Goal: Task Accomplishment & Management: Manage account settings

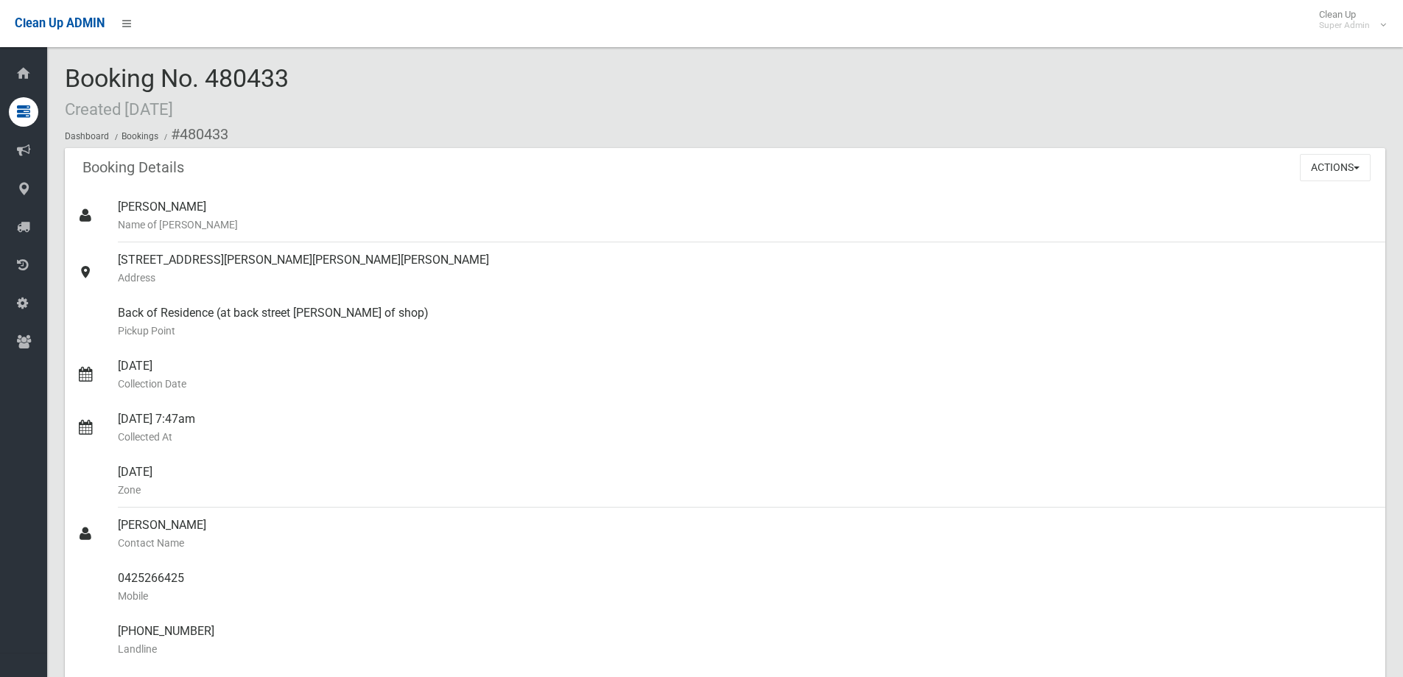
scroll to position [1473, 0]
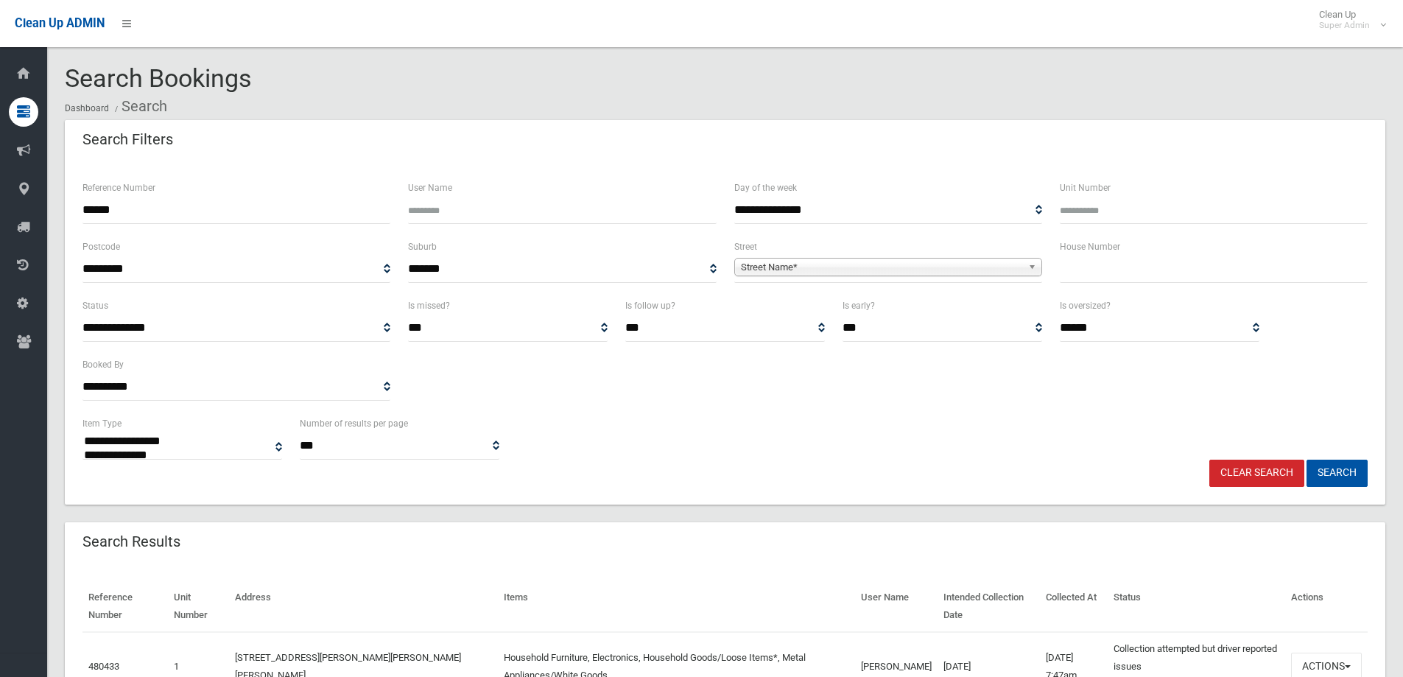
select select
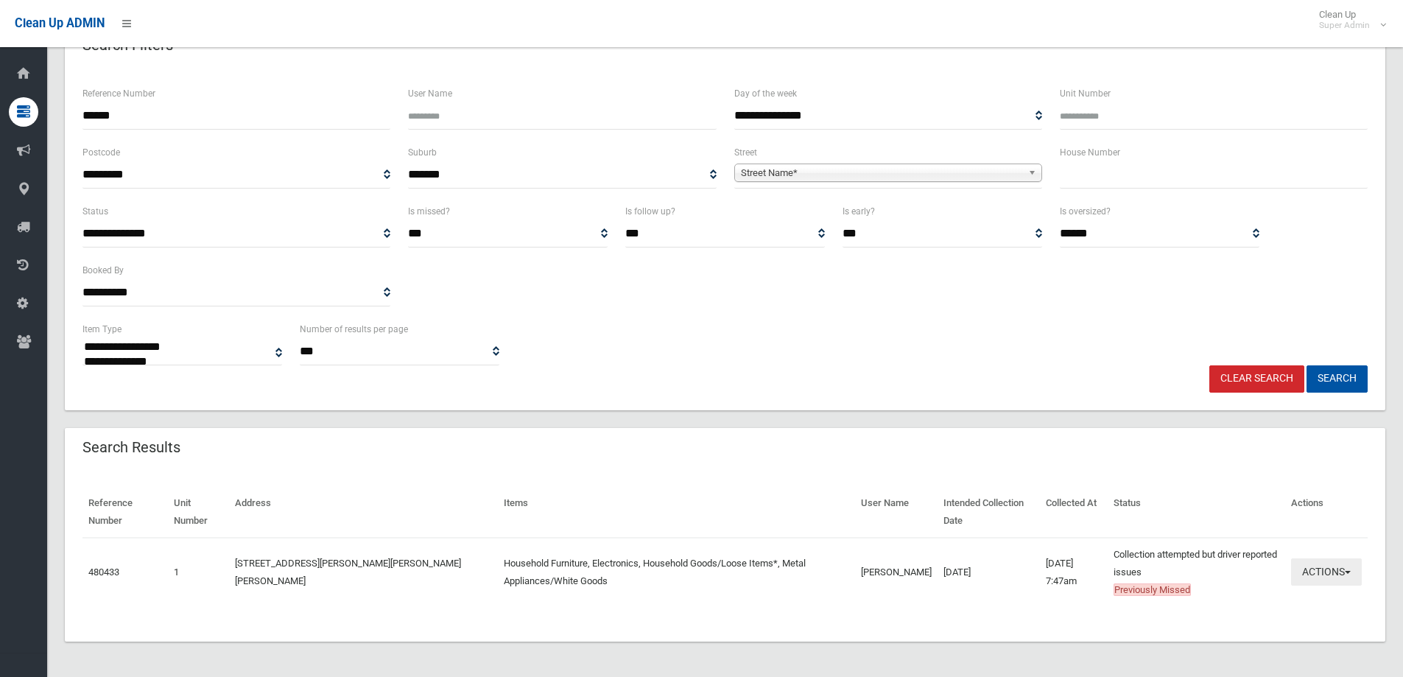
scroll to position [94, 0]
click at [1334, 572] on button "Actions" at bounding box center [1326, 571] width 71 height 27
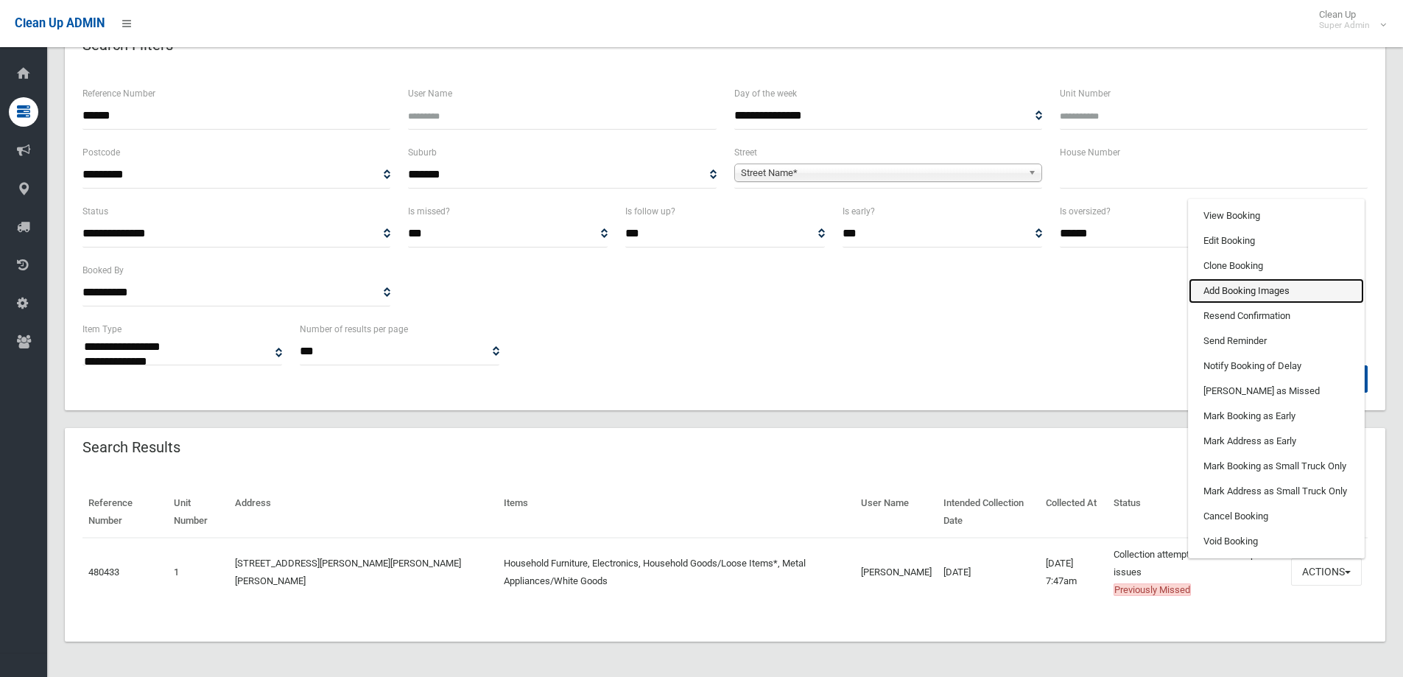
click at [1217, 287] on link "Add Booking Images" at bounding box center [1276, 290] width 175 height 25
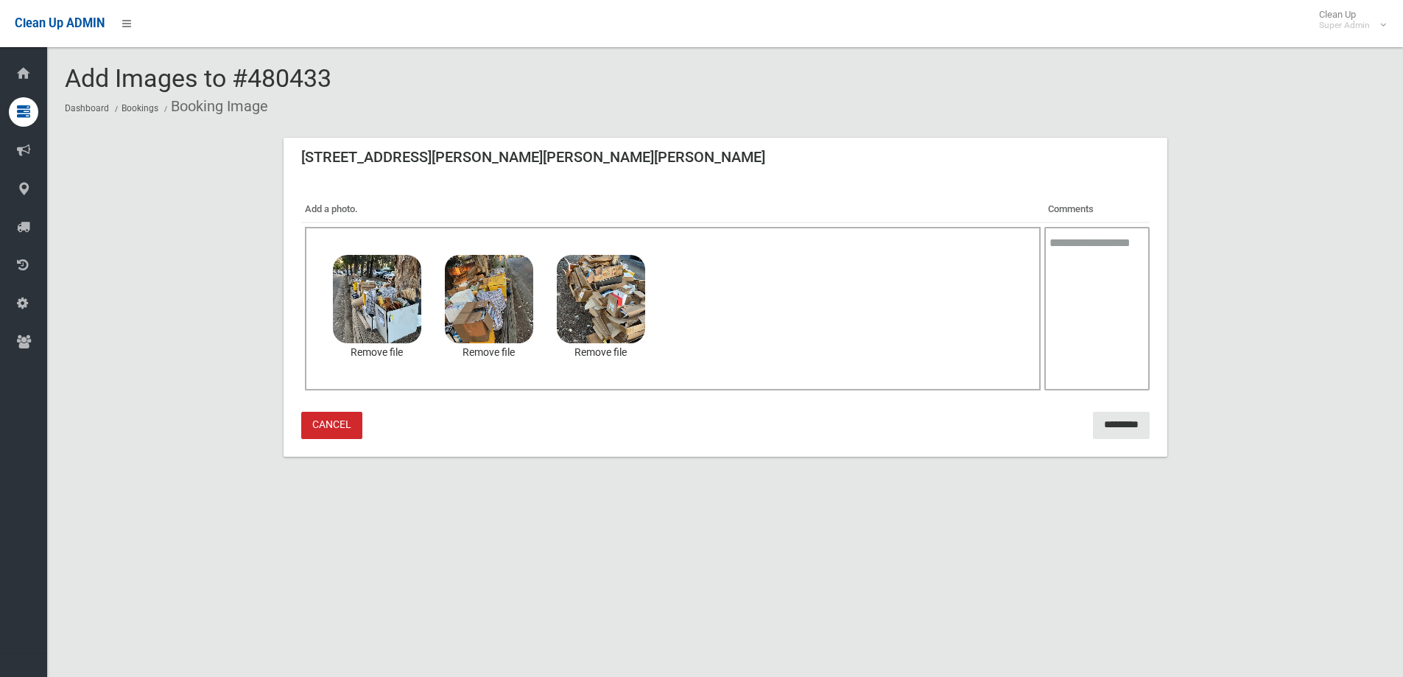
click at [1060, 247] on textarea at bounding box center [1097, 309] width 105 height 164
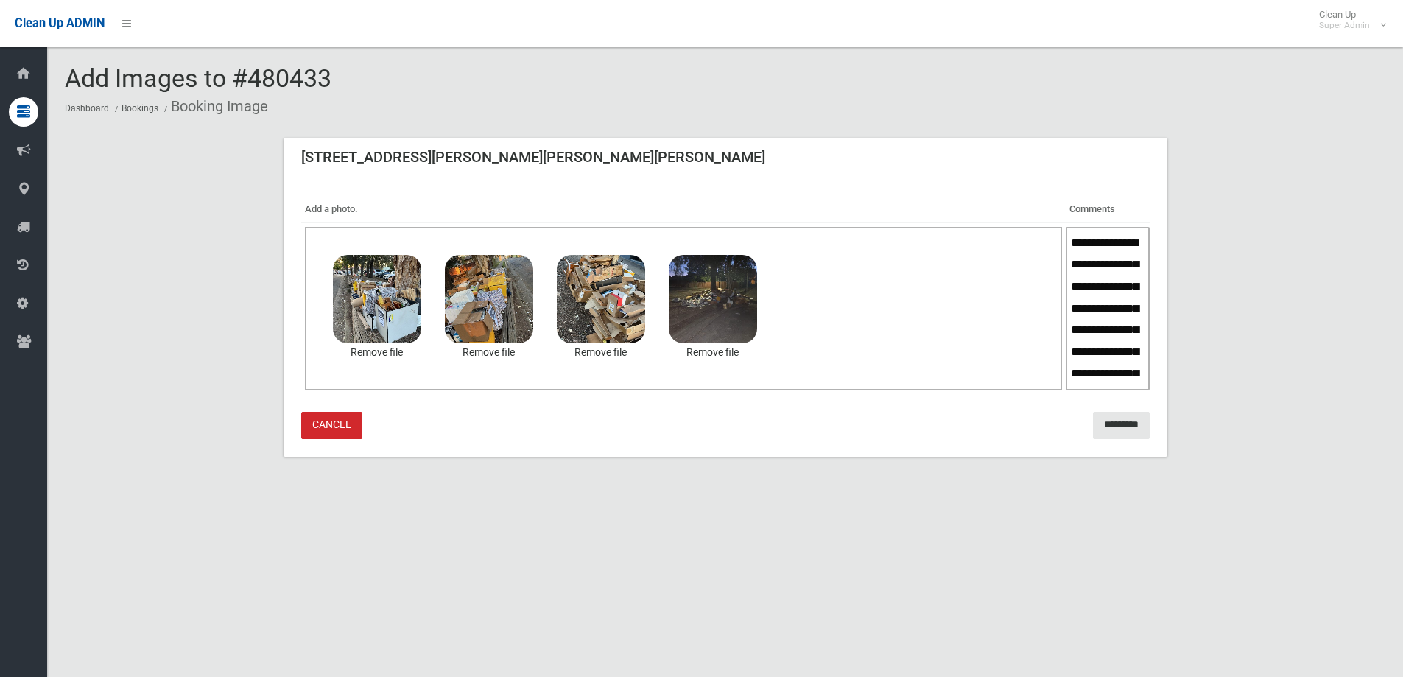
click at [1133, 375] on textarea "**********" at bounding box center [1107, 309] width 83 height 164
click at [1116, 377] on textarea "**********" at bounding box center [1108, 309] width 85 height 164
type textarea "**********"
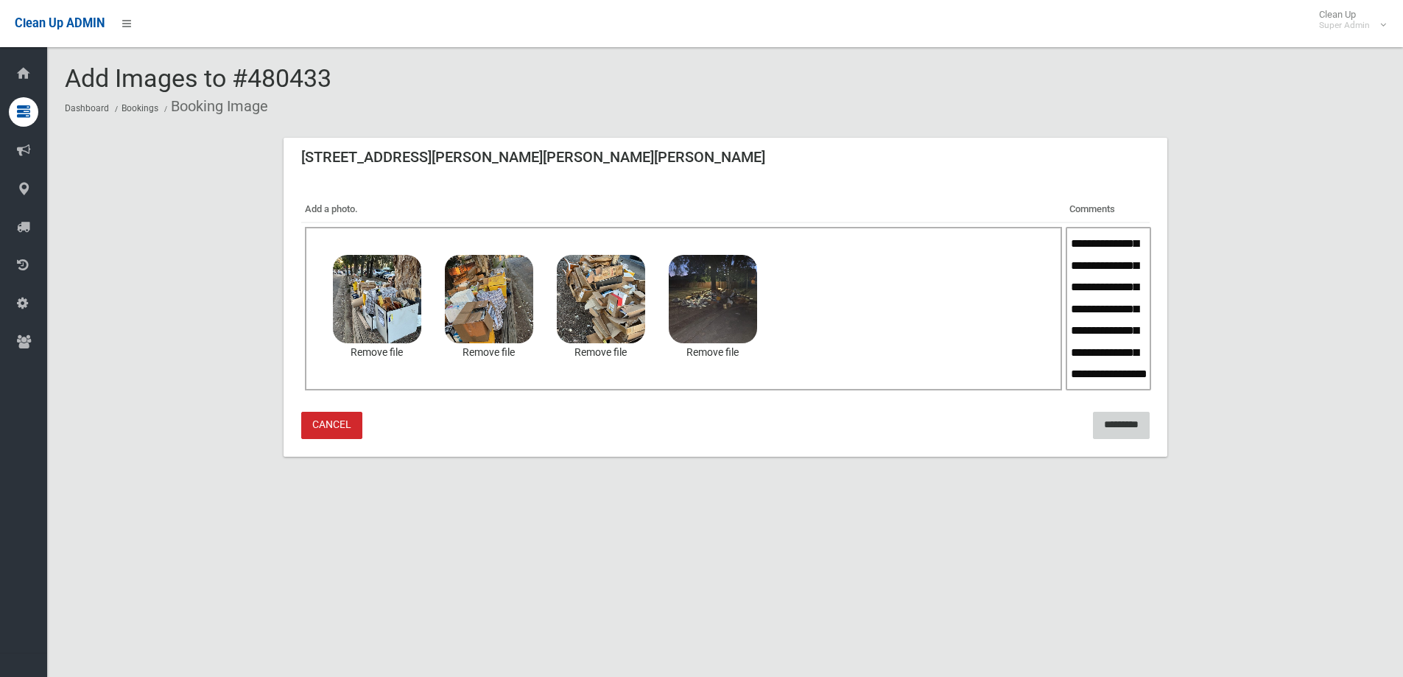
click at [1119, 424] on input "*********" at bounding box center [1121, 425] width 57 height 27
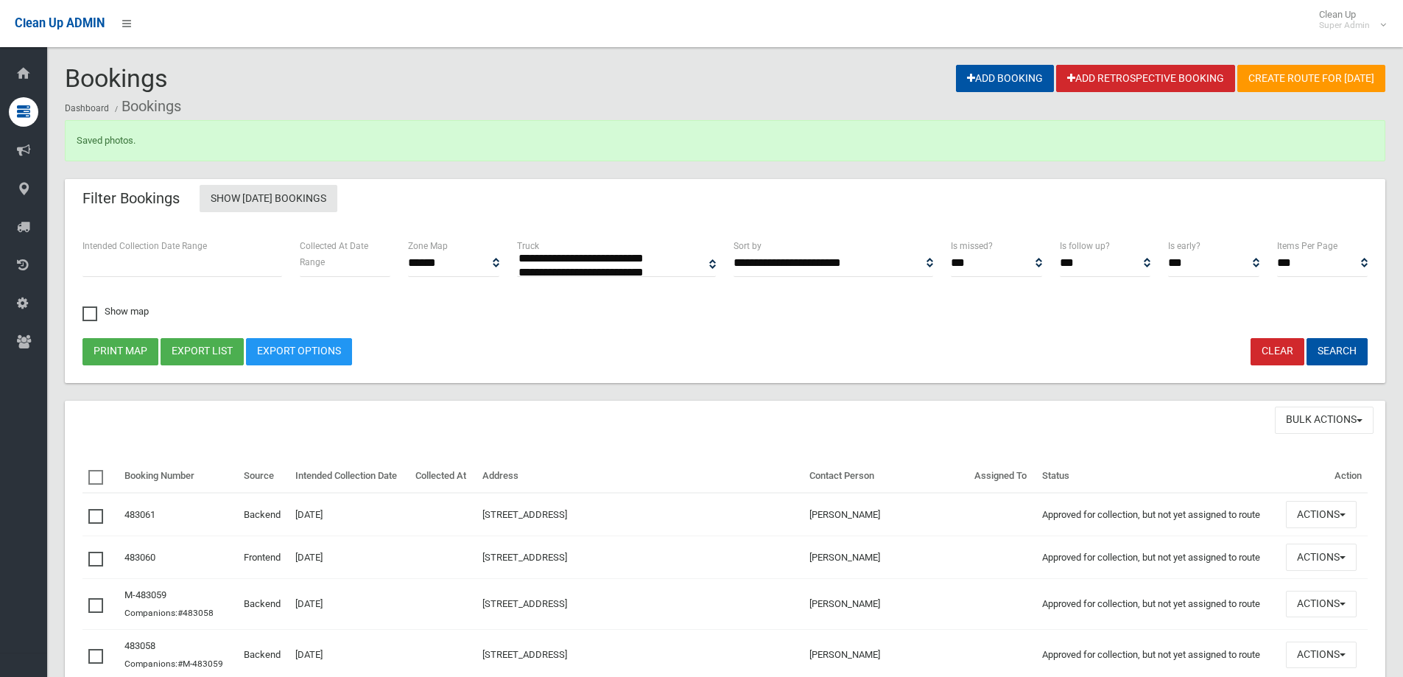
select select
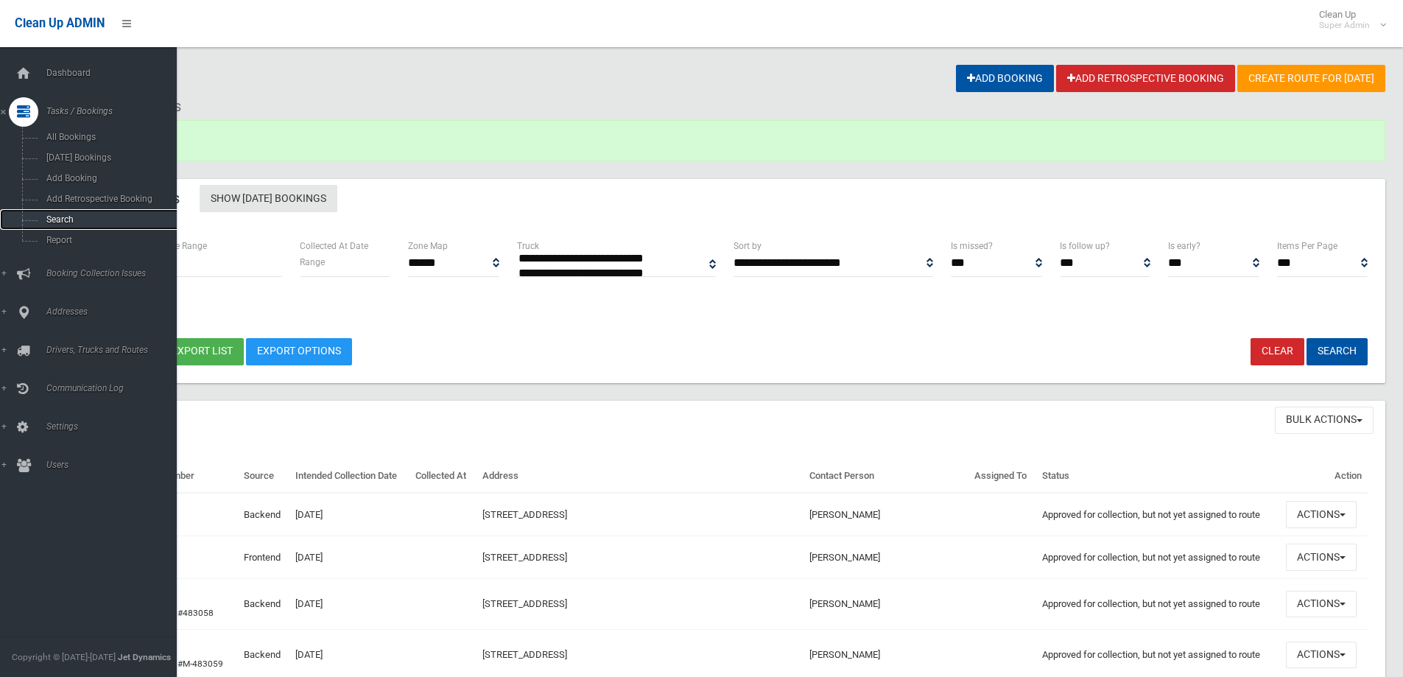
click at [56, 217] on span "Search" at bounding box center [108, 219] width 133 height 10
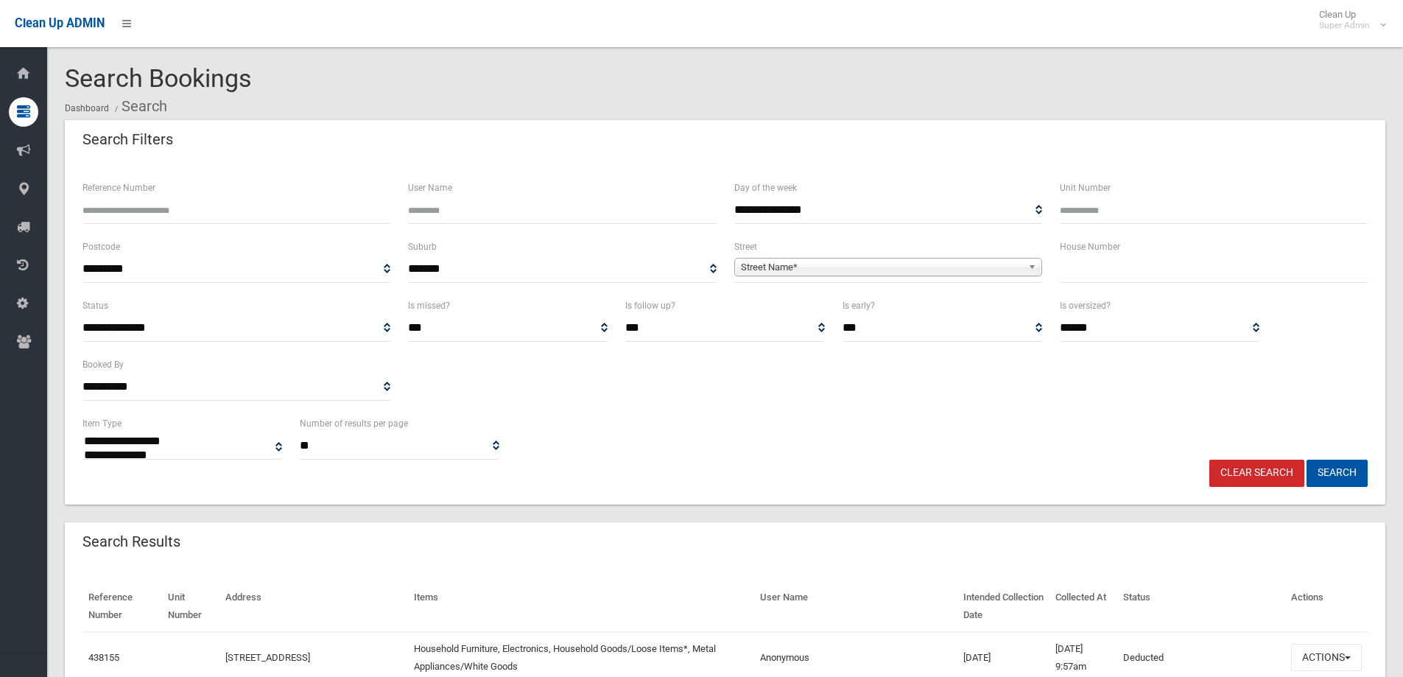
select select
click at [114, 214] on input "Reference Number" at bounding box center [237, 210] width 308 height 27
type input "******"
click at [1307, 460] on button "Search" at bounding box center [1337, 473] width 61 height 27
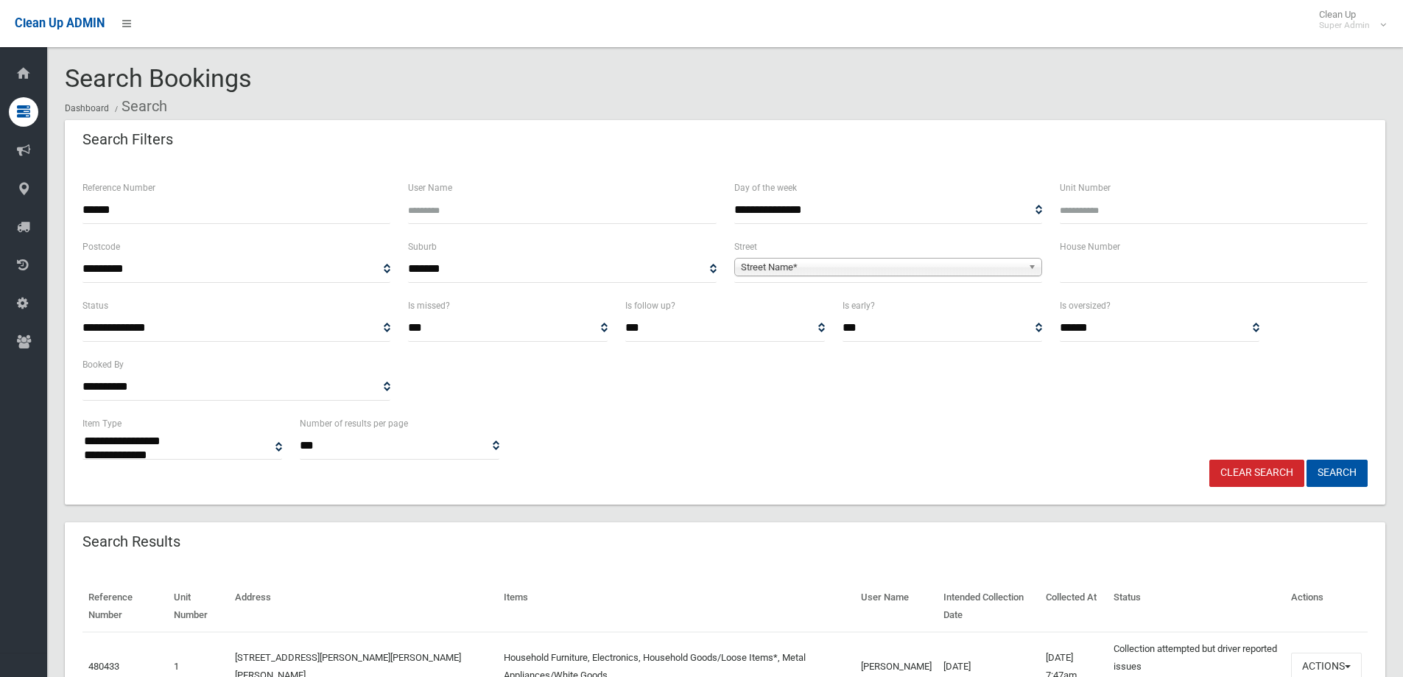
select select
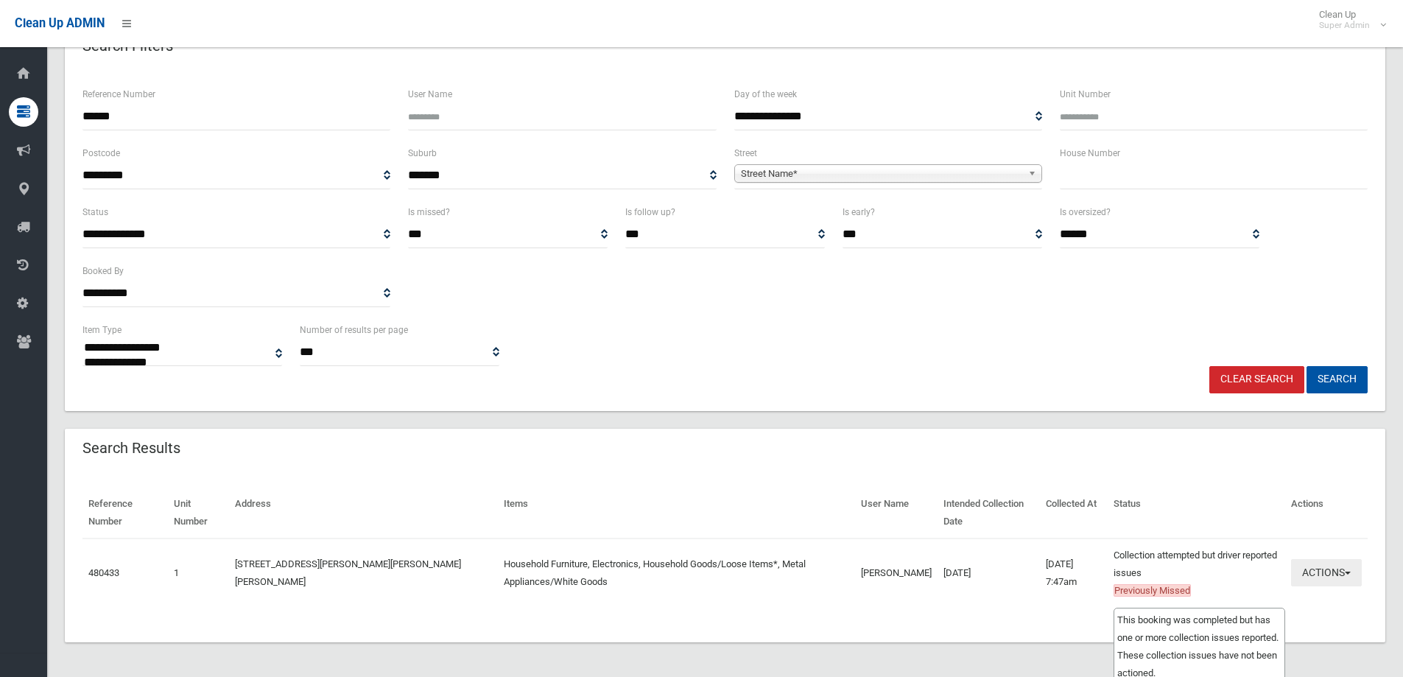
scroll to position [94, 0]
click at [1317, 572] on button "Actions" at bounding box center [1326, 571] width 71 height 27
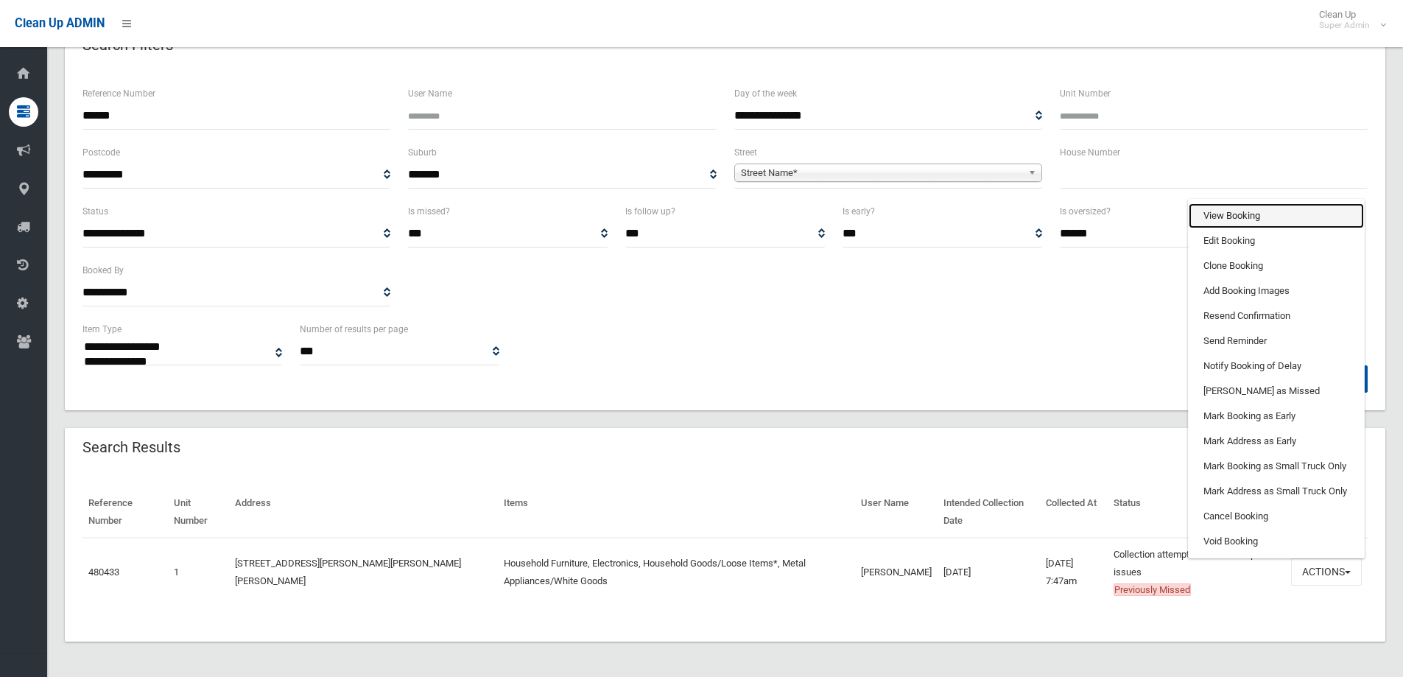
click at [1216, 214] on link "View Booking" at bounding box center [1276, 215] width 175 height 25
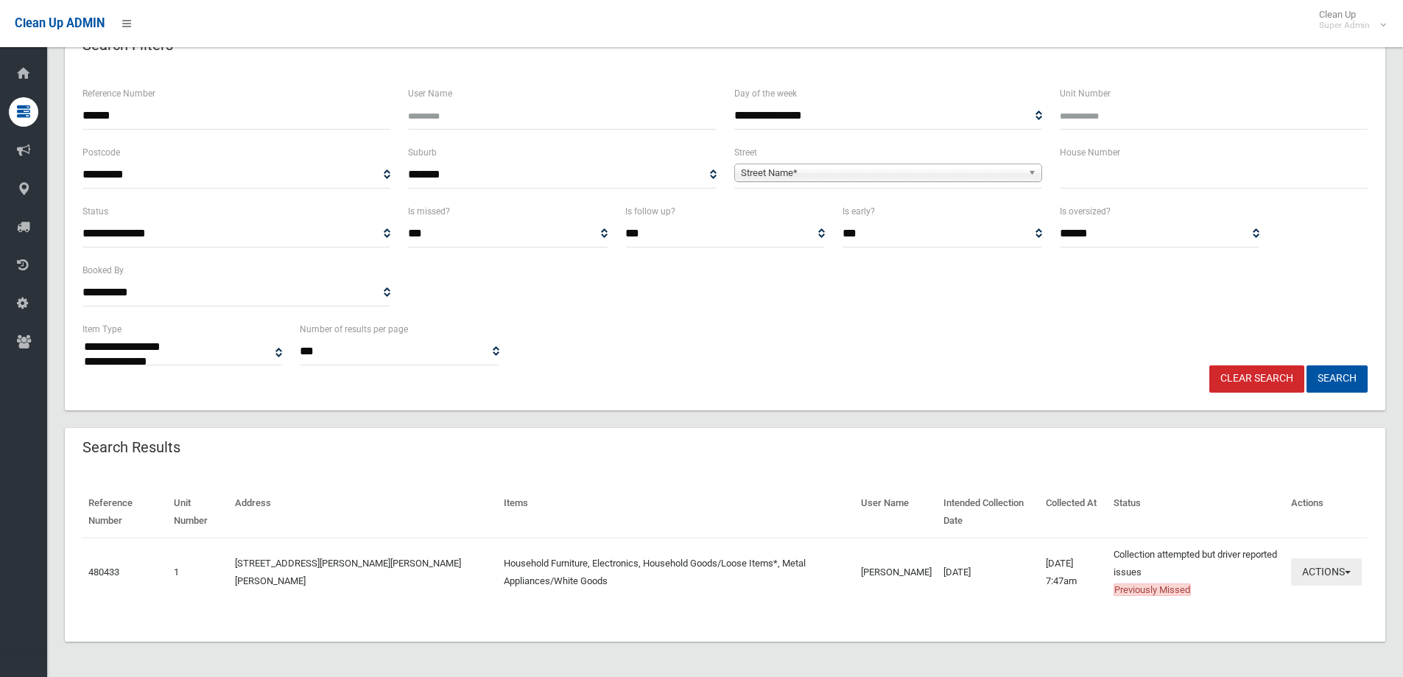
click at [1328, 572] on button "Actions" at bounding box center [1326, 571] width 71 height 27
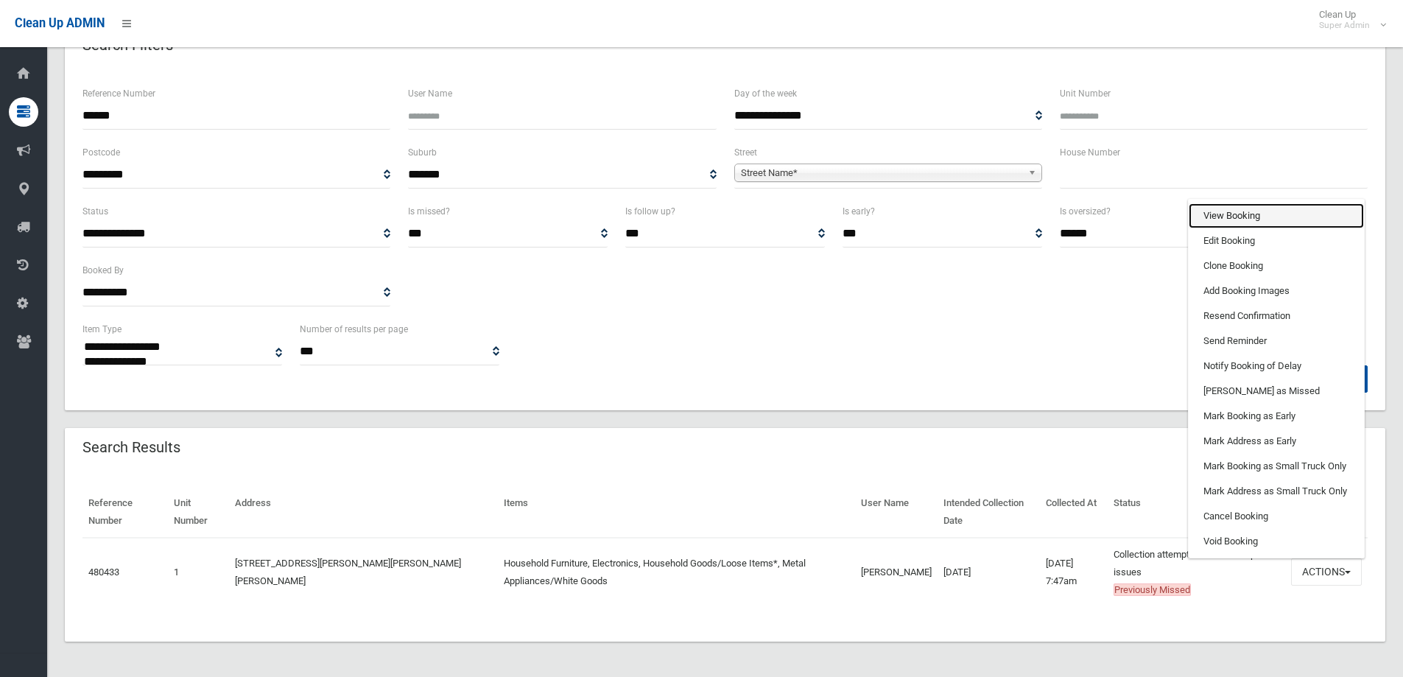
click at [1233, 211] on link "View Booking" at bounding box center [1276, 215] width 175 height 25
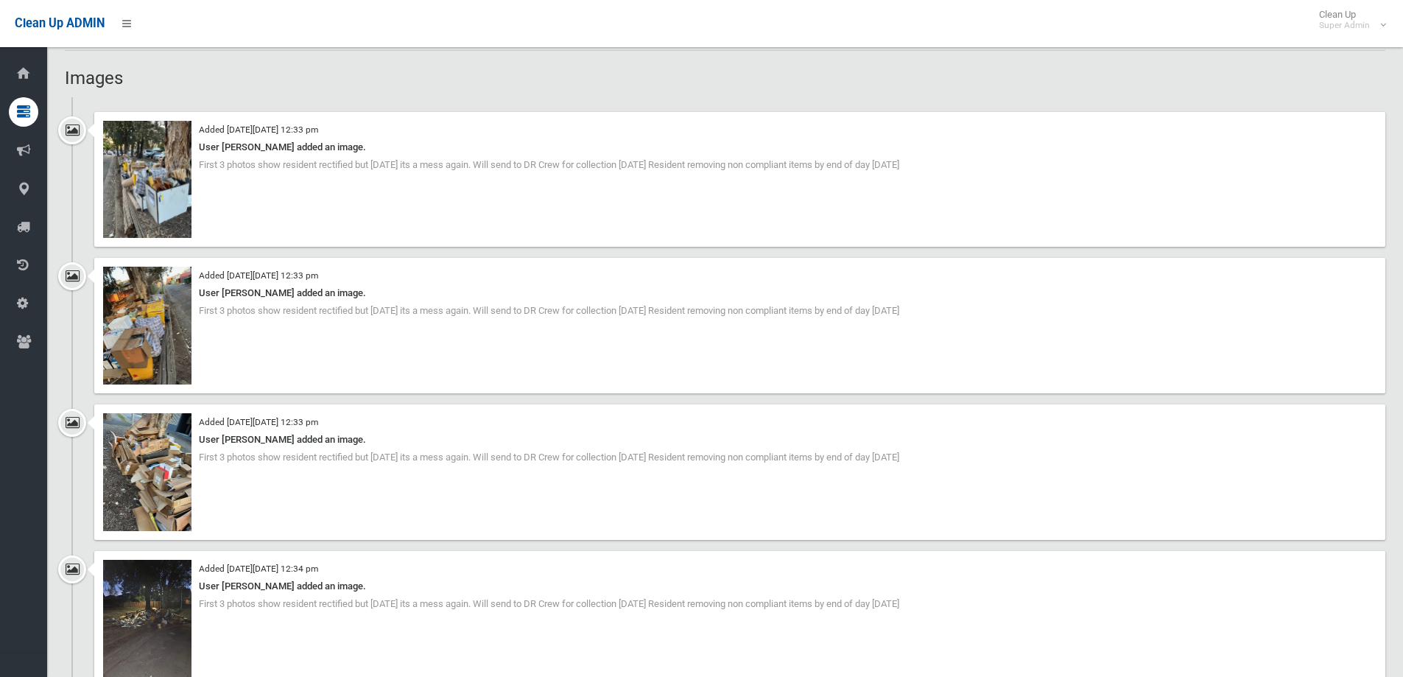
scroll to position [1400, 0]
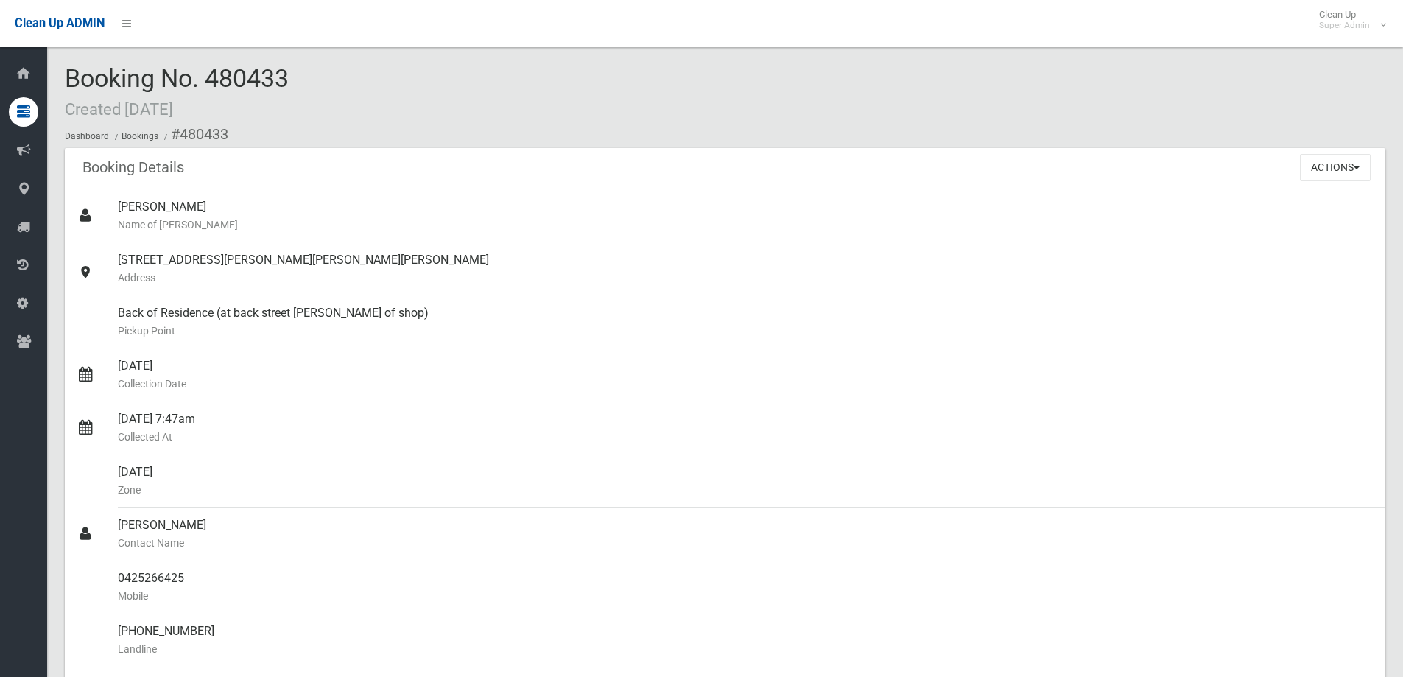
drag, startPoint x: 211, startPoint y: 80, endPoint x: 300, endPoint y: 80, distance: 89.1
click at [300, 80] on div "Booking No. 480433 Created 21/08/2025 Dashboard Bookings #480433" at bounding box center [725, 106] width 1321 height 83
copy span "480433"
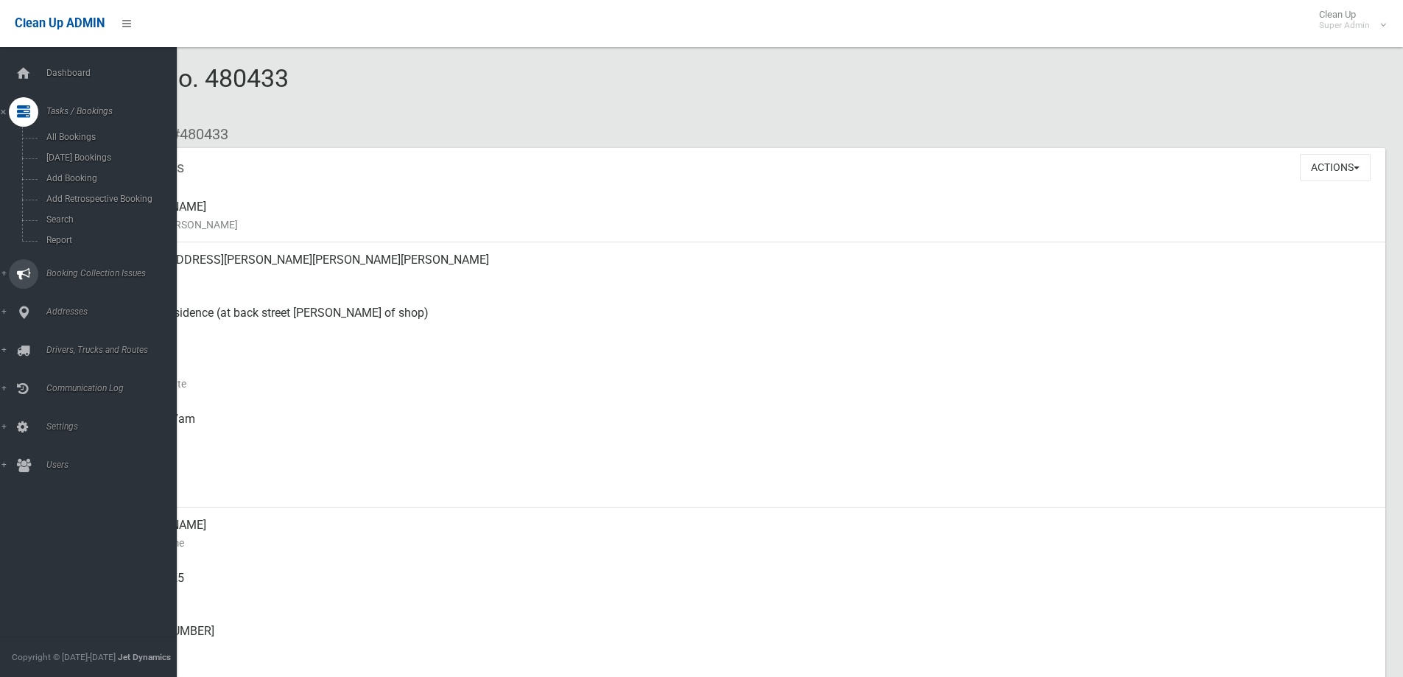
click at [75, 268] on span "Booking Collection Issues" at bounding box center [115, 273] width 146 height 10
click at [87, 171] on span "All Reported Issues" at bounding box center [108, 175] width 133 height 10
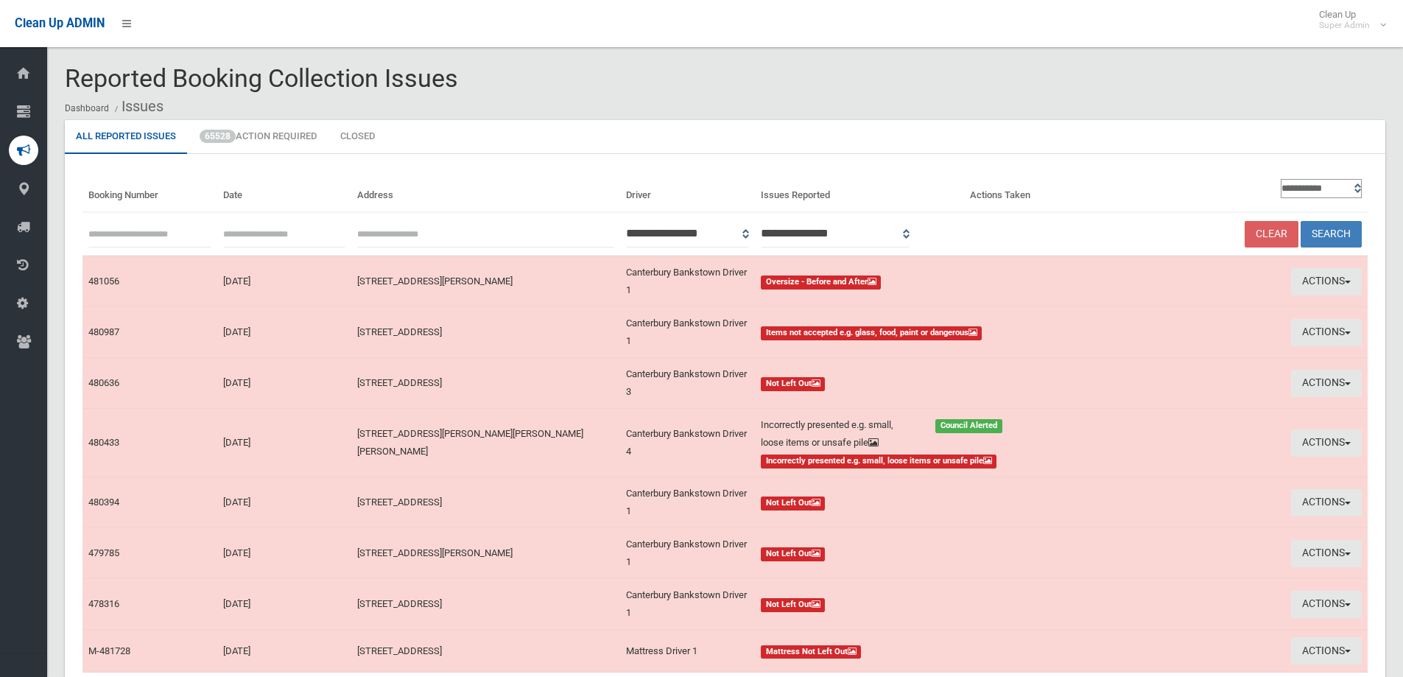
paste input "******"
type input "******"
click at [1338, 228] on button "Search" at bounding box center [1331, 234] width 61 height 27
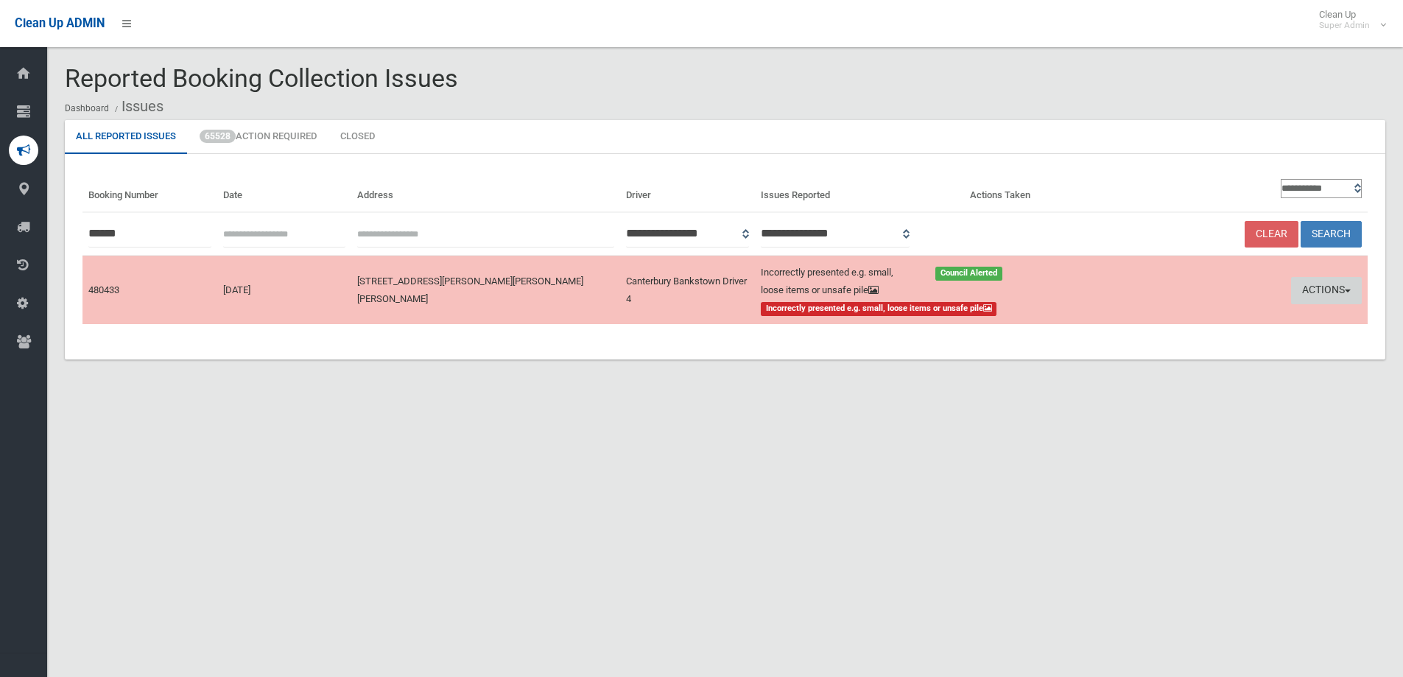
click at [1317, 289] on button "Actions" at bounding box center [1326, 290] width 71 height 27
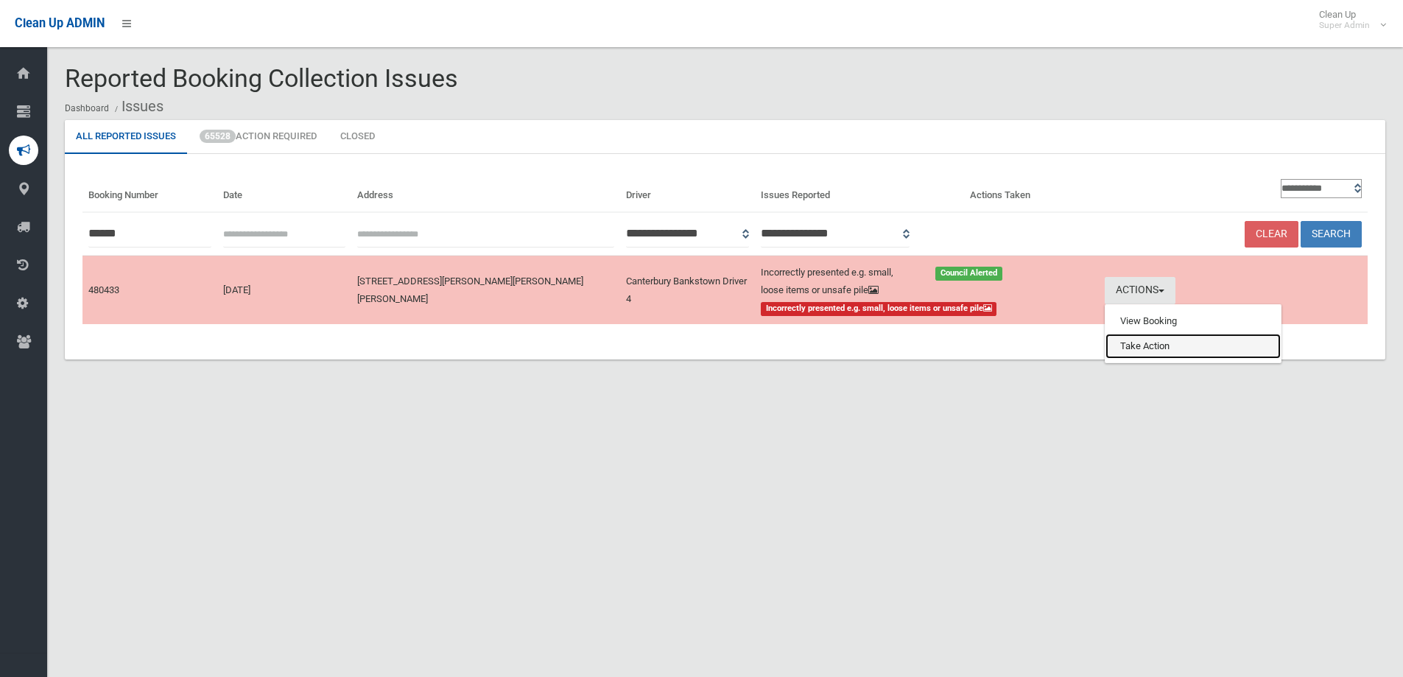
click at [1136, 350] on link "Take Action" at bounding box center [1193, 346] width 175 height 25
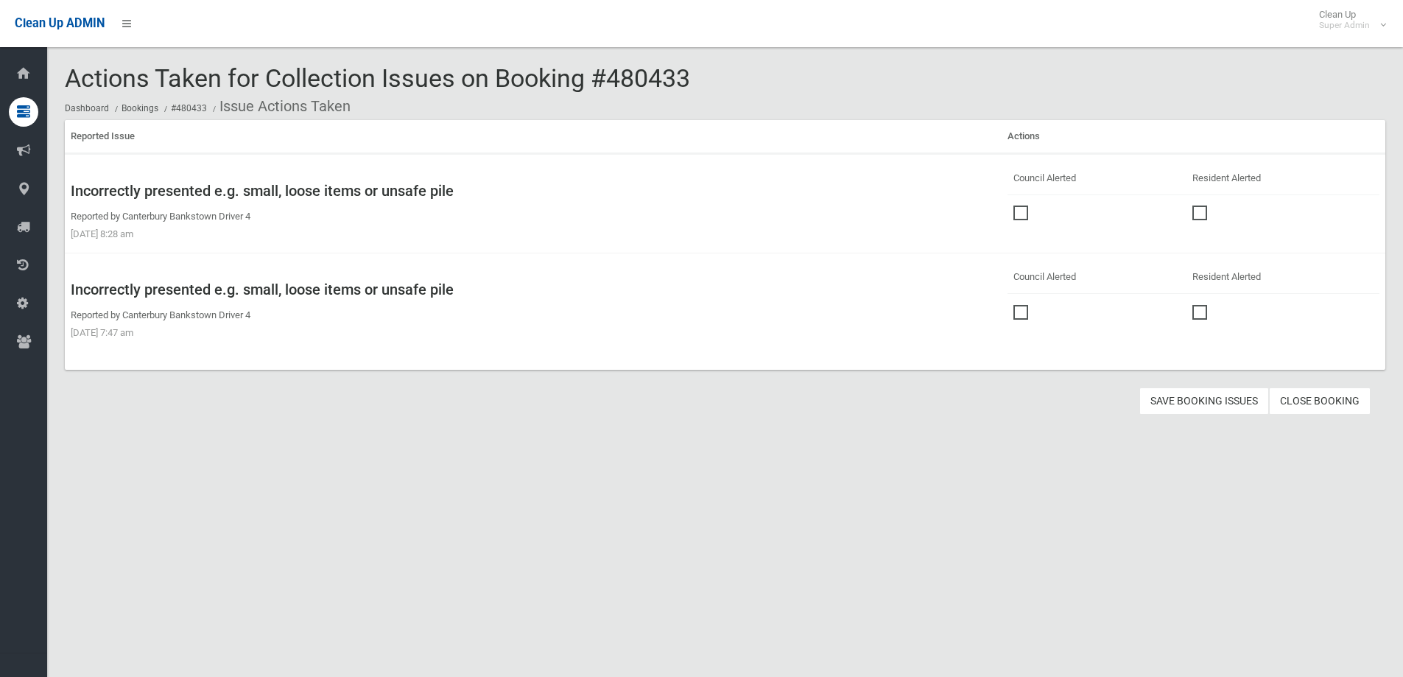
click at [1014, 305] on span at bounding box center [1025, 305] width 22 height 0
click at [1329, 400] on link "Close Booking" at bounding box center [1320, 401] width 102 height 27
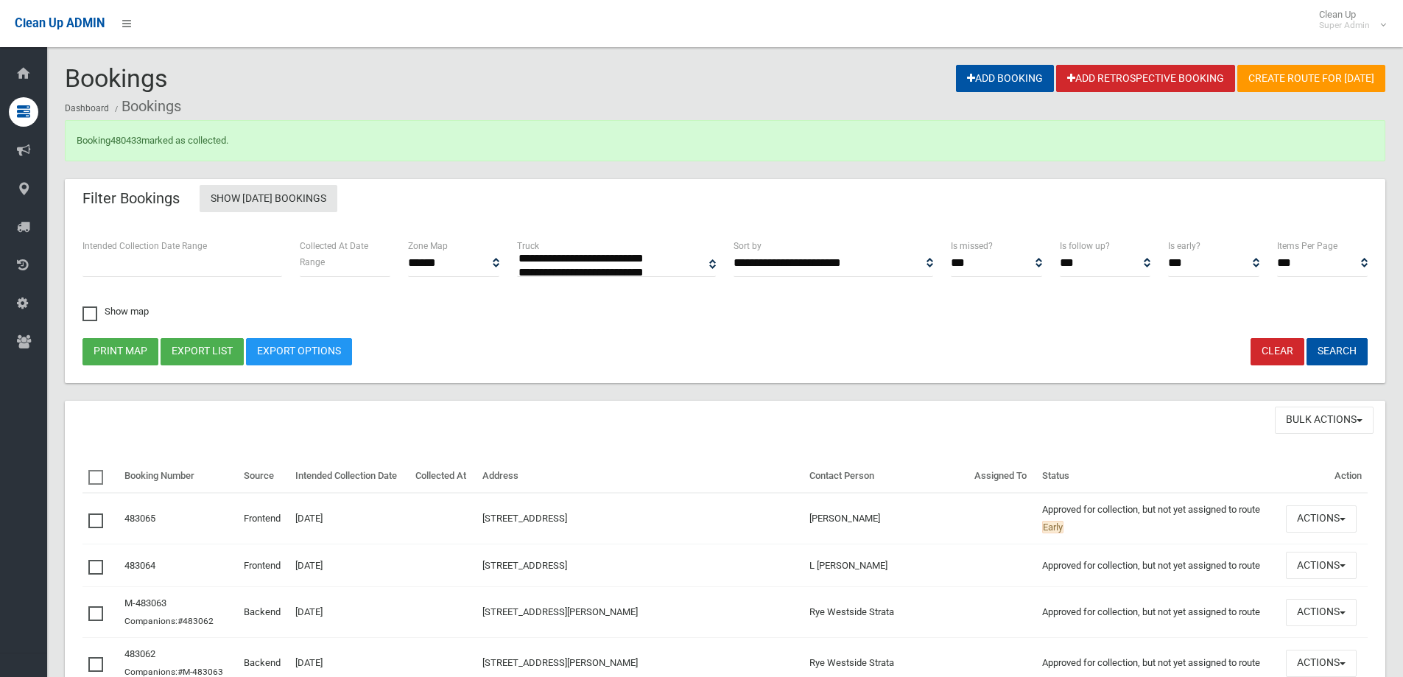
select select
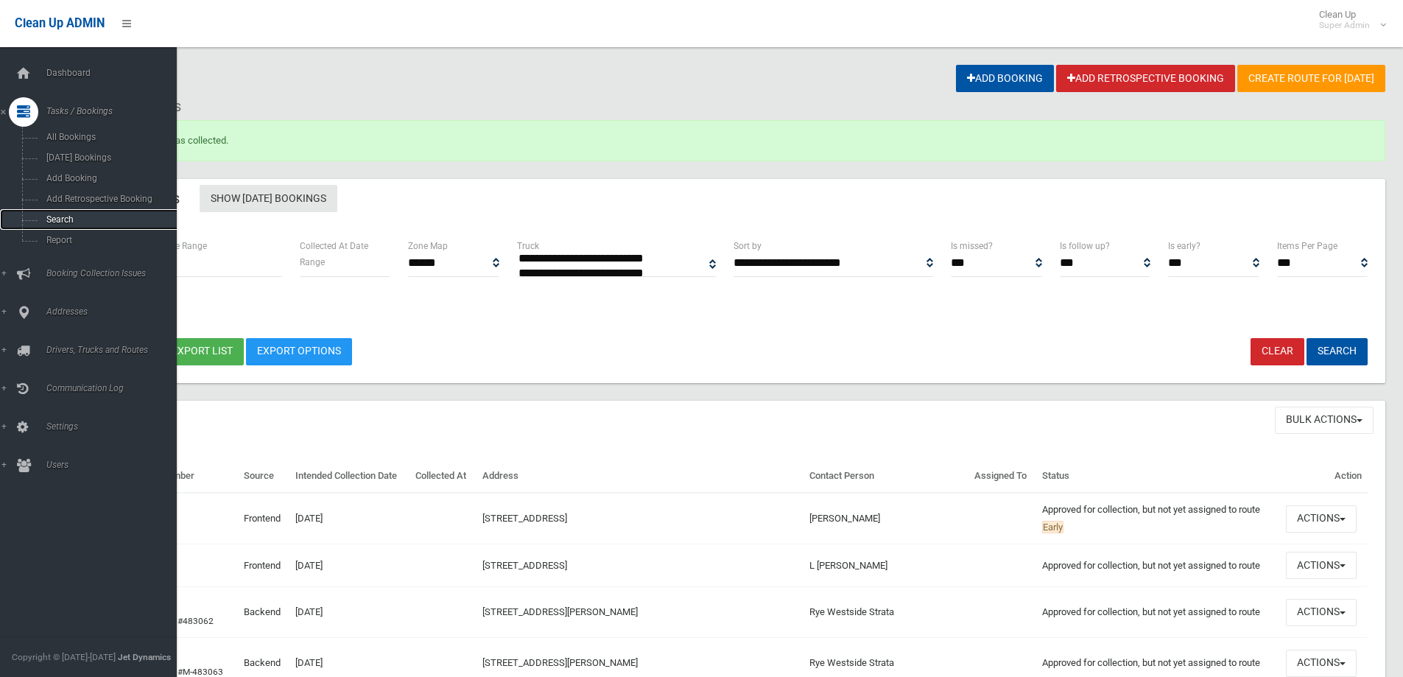
click at [67, 217] on span "Search" at bounding box center [108, 219] width 133 height 10
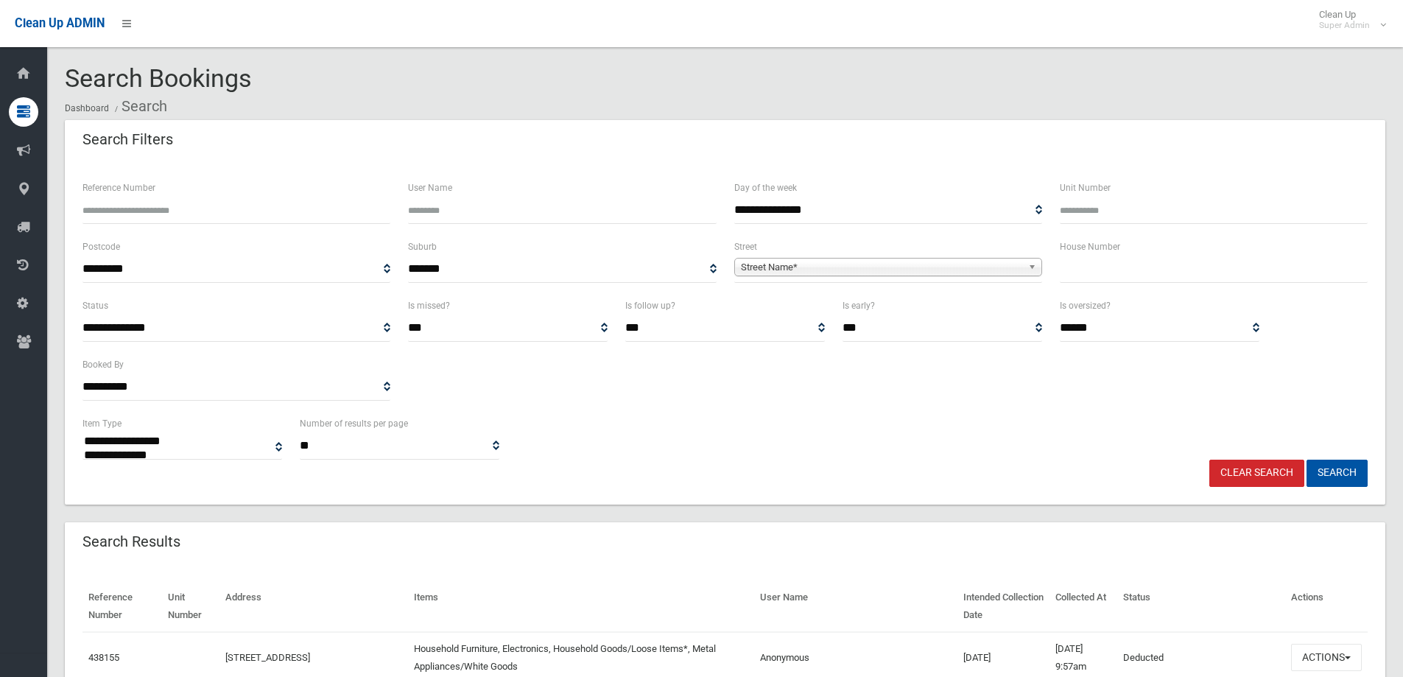
select select
click at [225, 211] on input "Reference Number" at bounding box center [237, 210] width 308 height 27
type input "******"
click at [1307, 460] on button "Search" at bounding box center [1337, 473] width 61 height 27
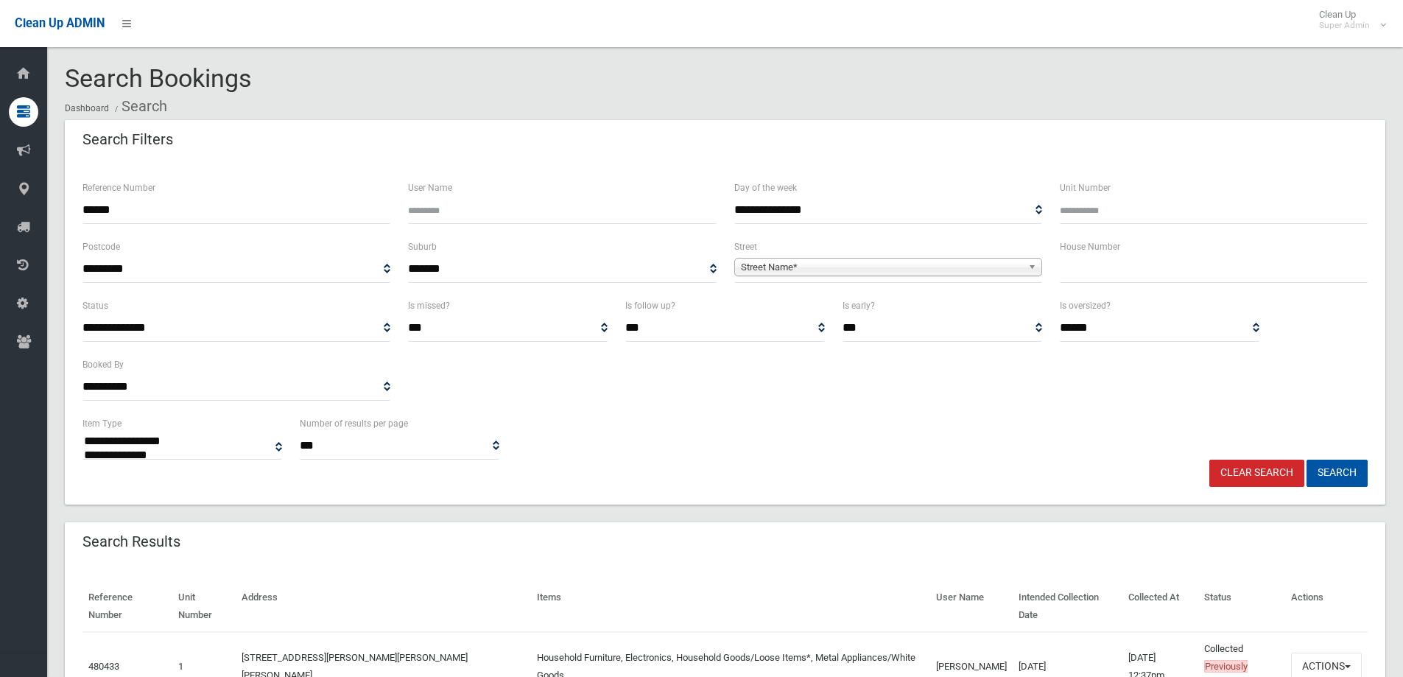
select select
click at [1317, 653] on button "Actions" at bounding box center [1326, 666] width 71 height 27
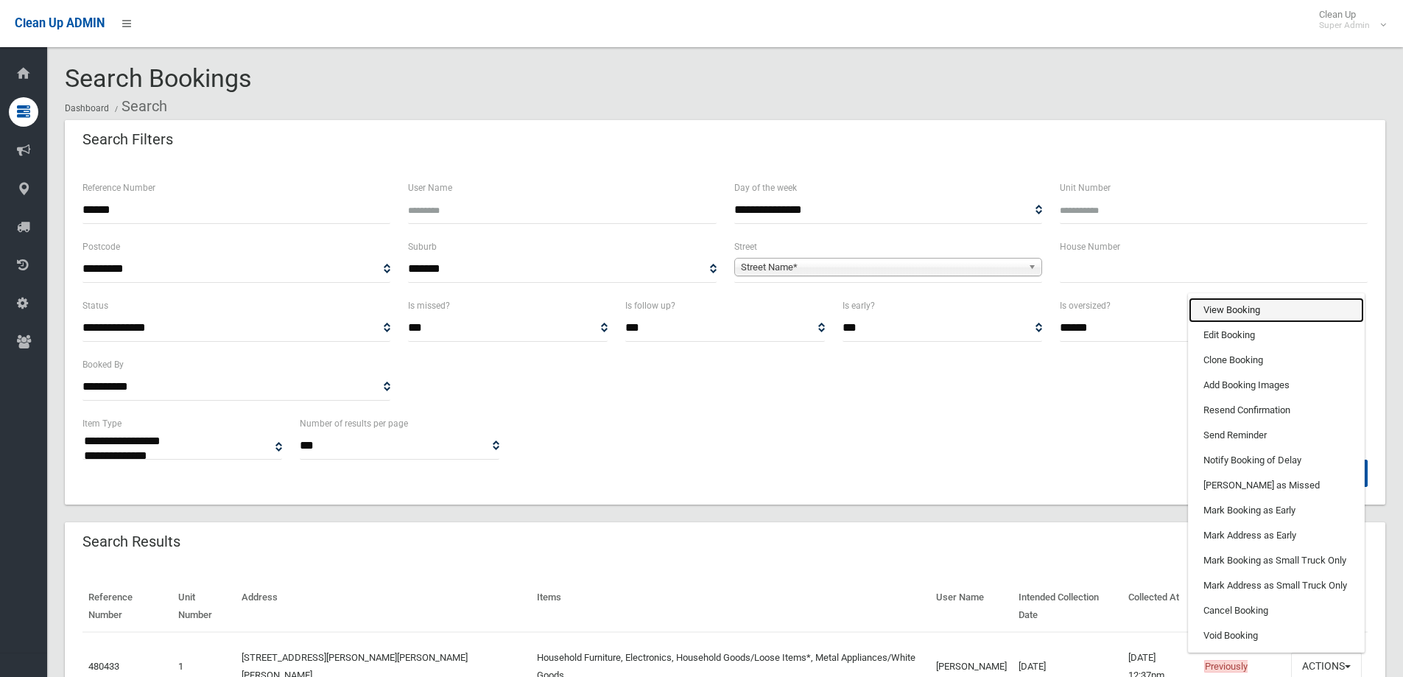
click at [1221, 298] on link "View Booking" at bounding box center [1276, 310] width 175 height 25
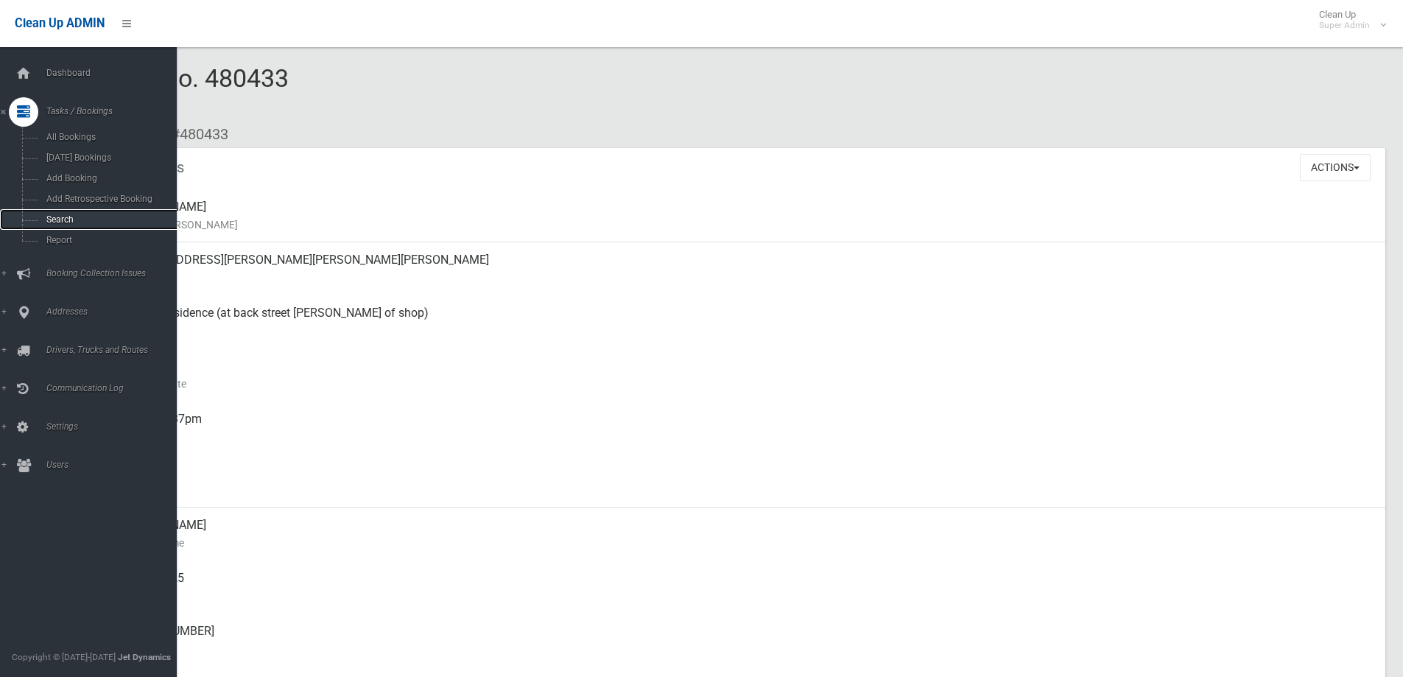
click at [51, 214] on link "Search" at bounding box center [94, 219] width 188 height 21
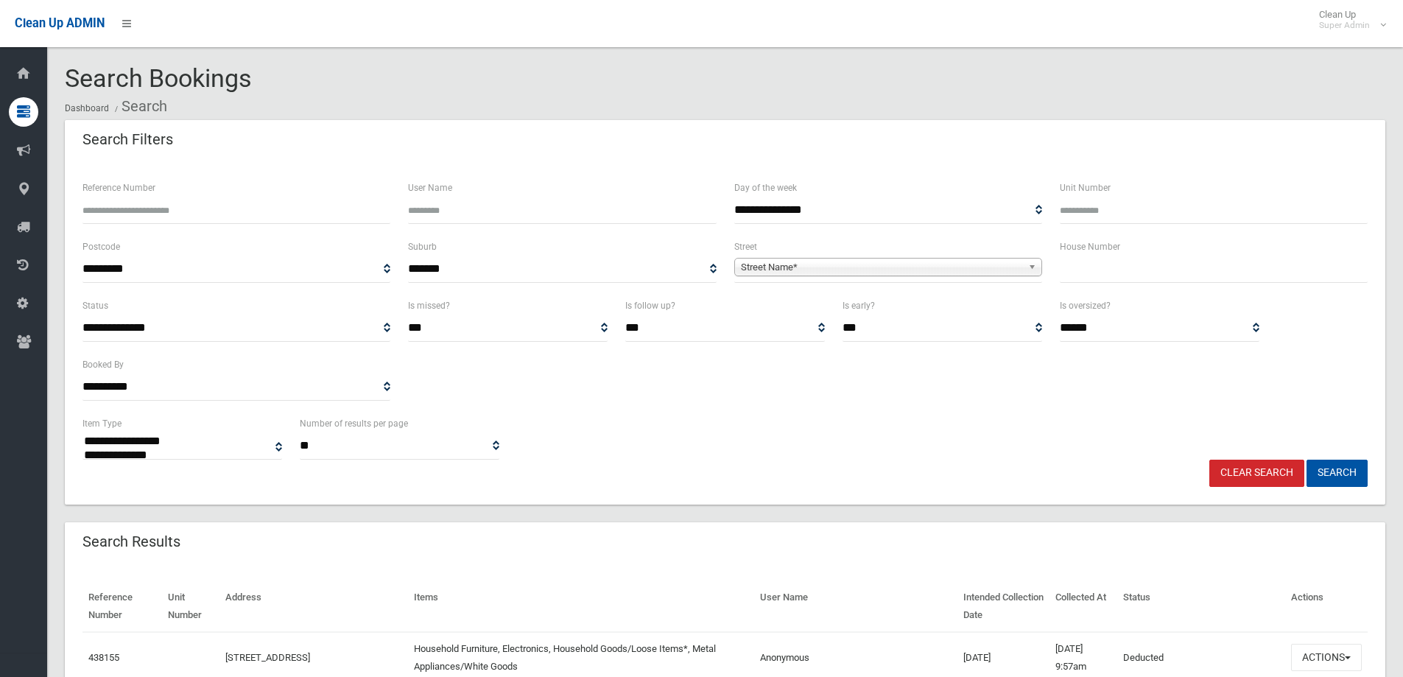
select select
click at [133, 199] on input "Reference Number" at bounding box center [237, 210] width 308 height 27
type input "******"
click at [1307, 460] on button "Search" at bounding box center [1337, 473] width 61 height 27
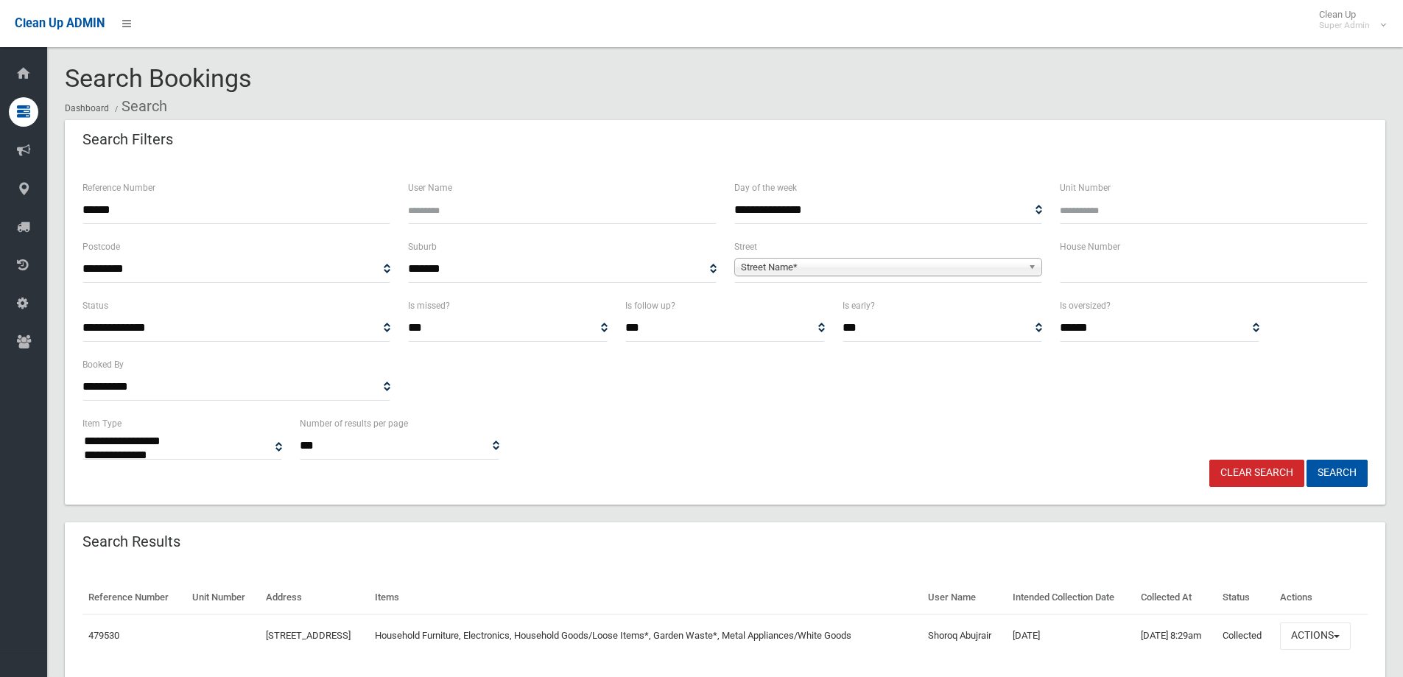
select select
click at [1330, 633] on button "Actions" at bounding box center [1315, 636] width 71 height 27
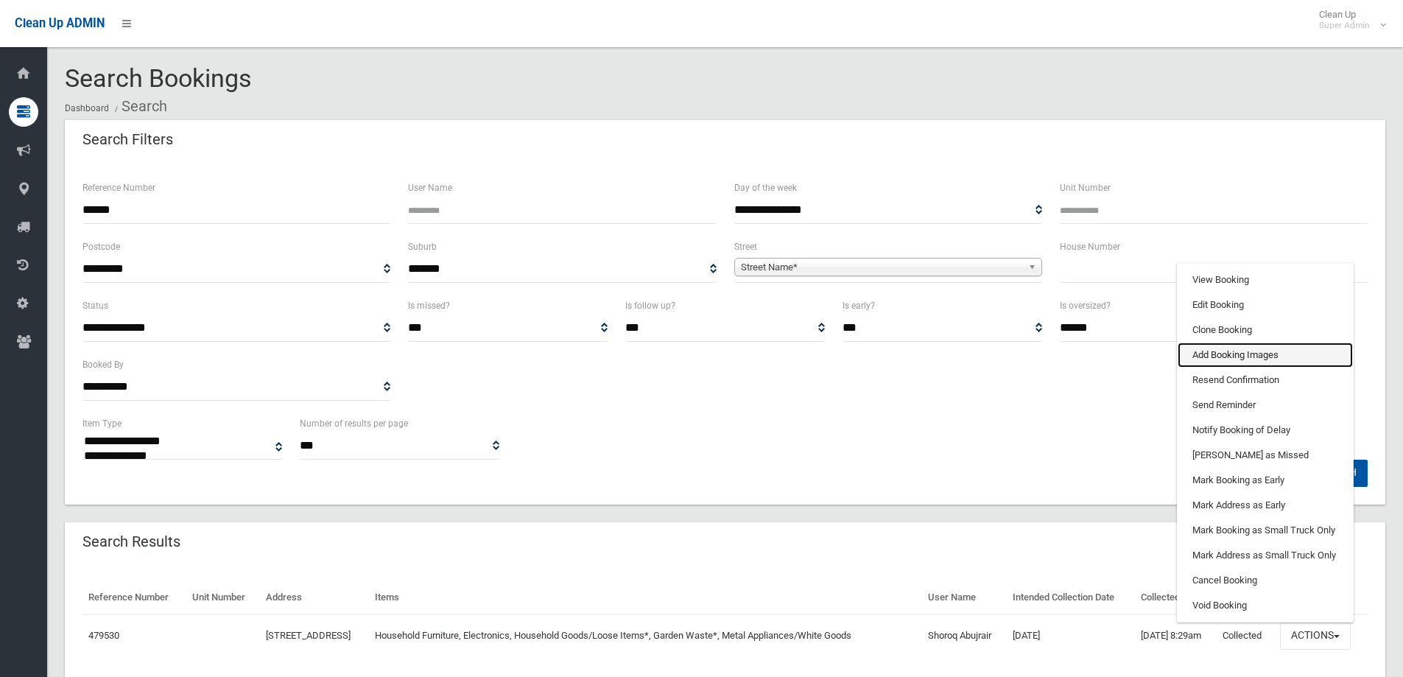
click at [1216, 354] on link "Add Booking Images" at bounding box center [1265, 355] width 175 height 25
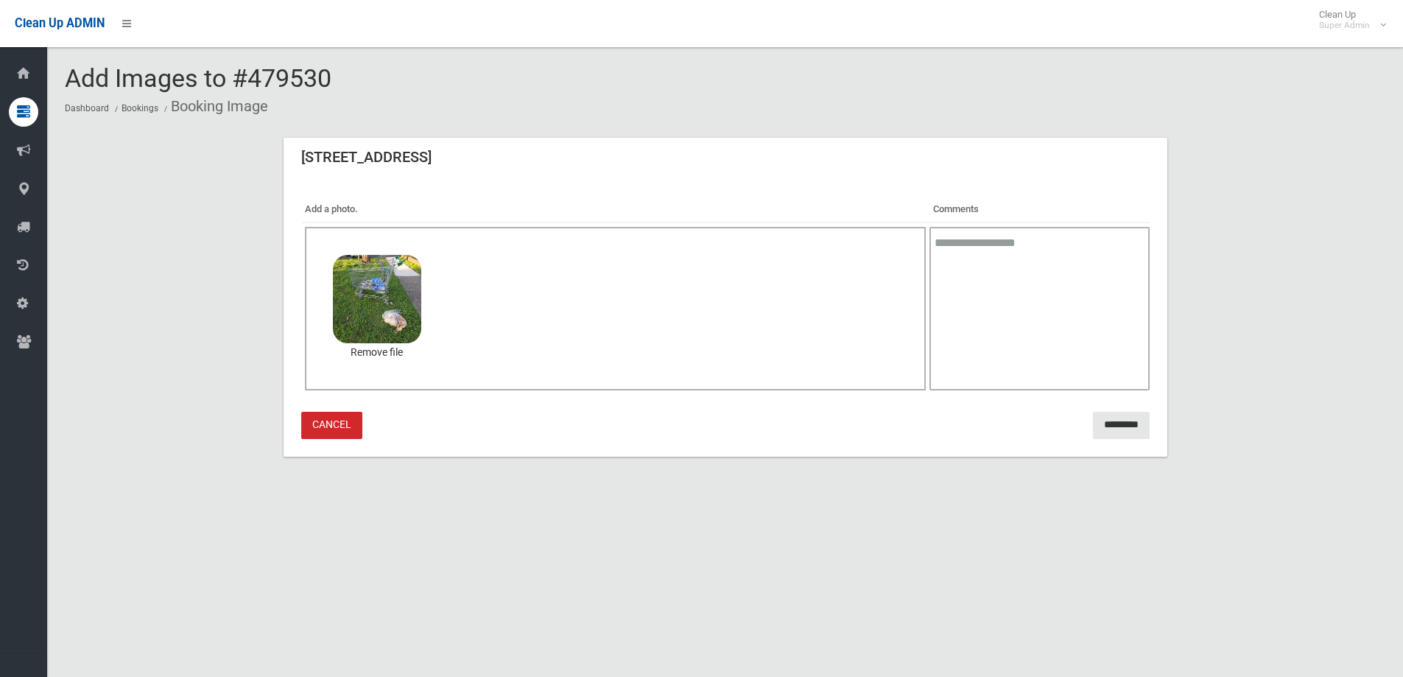
click at [981, 248] on textarea at bounding box center [1040, 309] width 220 height 164
type textarea "**********"
click at [1102, 422] on input "*********" at bounding box center [1121, 425] width 57 height 27
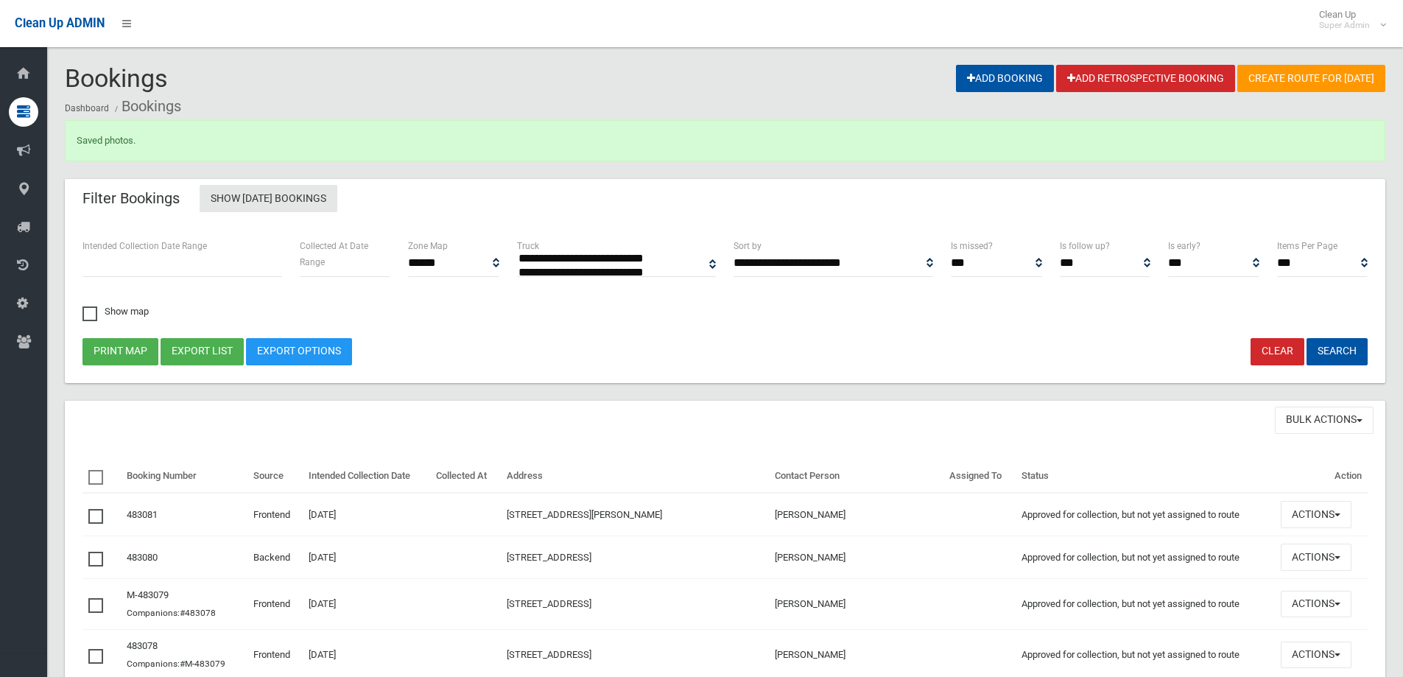
select select
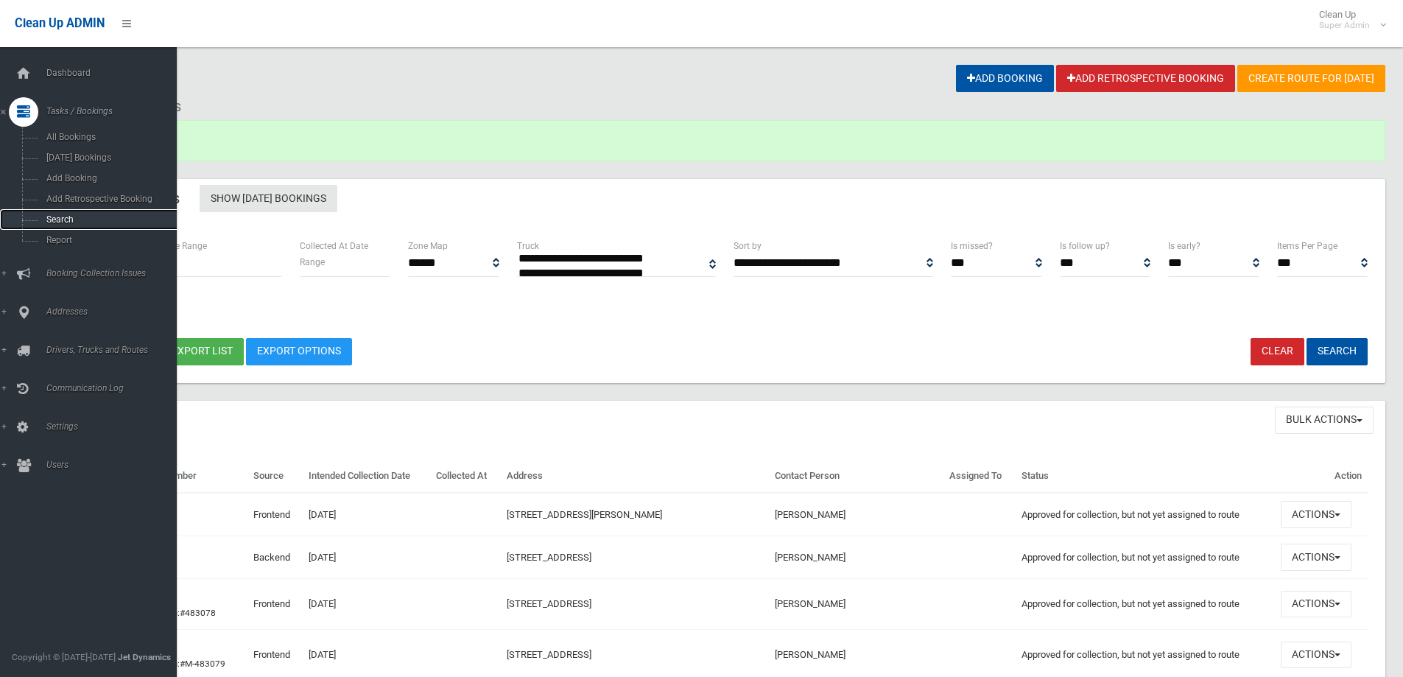
click at [76, 220] on span "Search" at bounding box center [108, 219] width 133 height 10
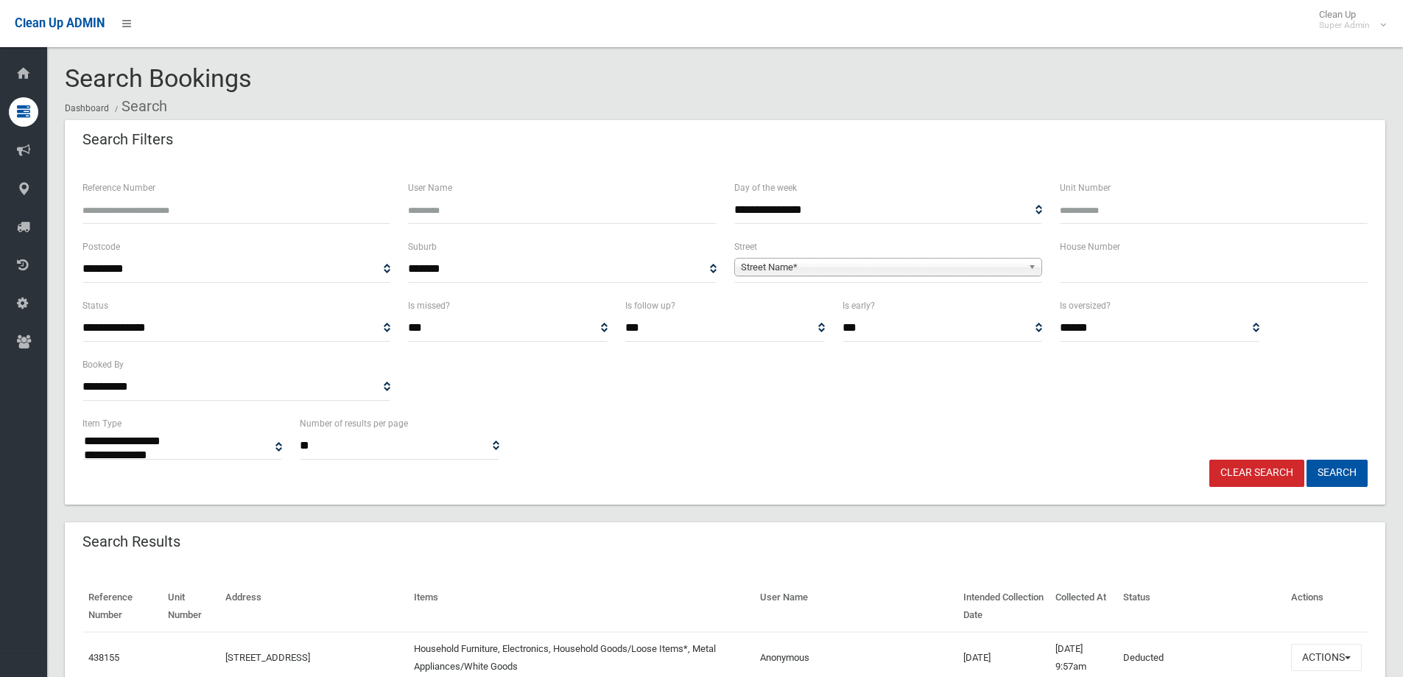
select select
click at [133, 214] on input "Reference Number" at bounding box center [237, 210] width 308 height 27
type input "******"
click at [1307, 460] on button "Search" at bounding box center [1337, 473] width 61 height 27
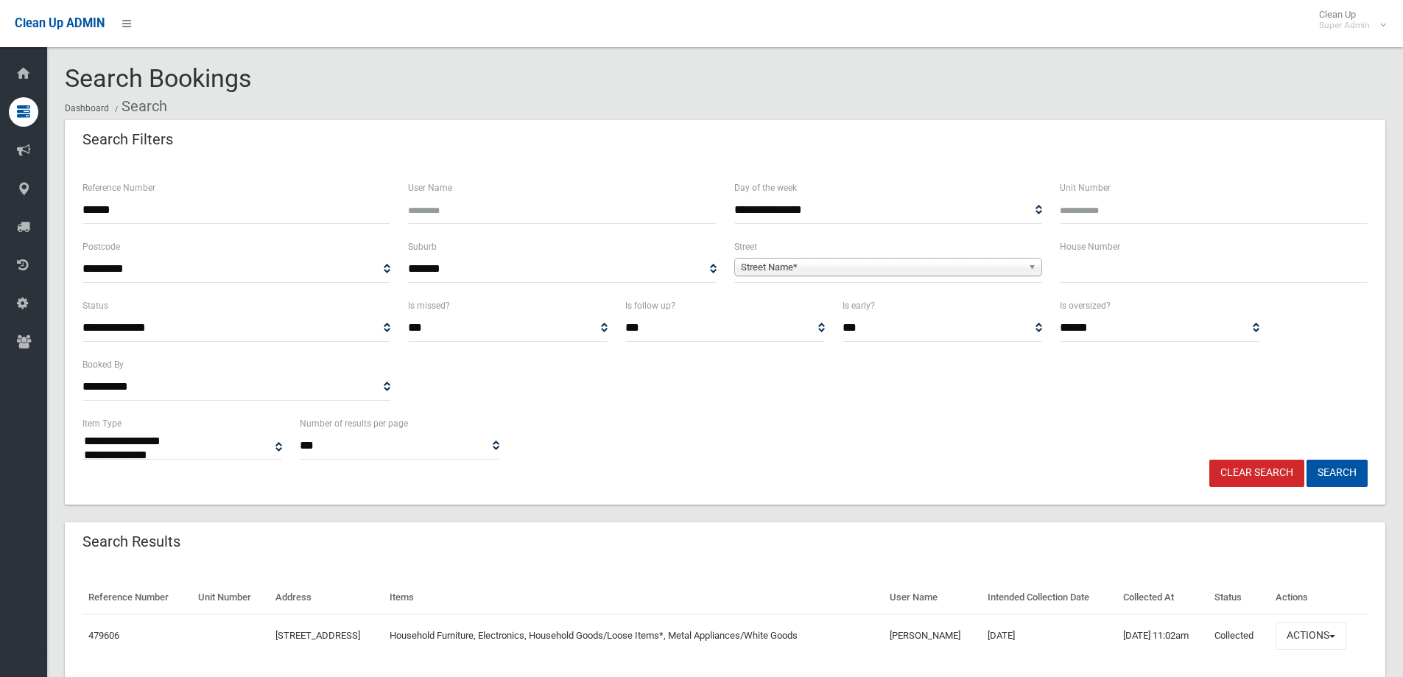
select select
click at [1311, 635] on button "Actions" at bounding box center [1311, 636] width 71 height 27
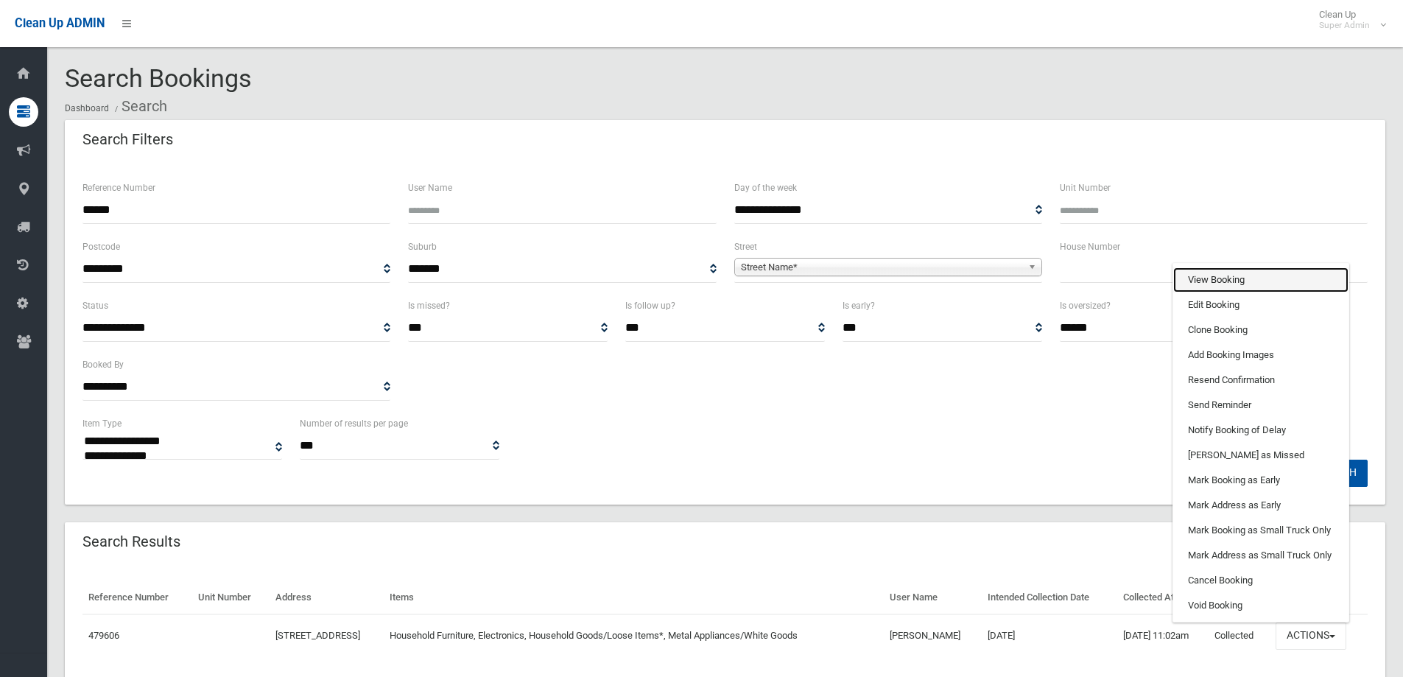
click at [1220, 283] on link "View Booking" at bounding box center [1261, 279] width 175 height 25
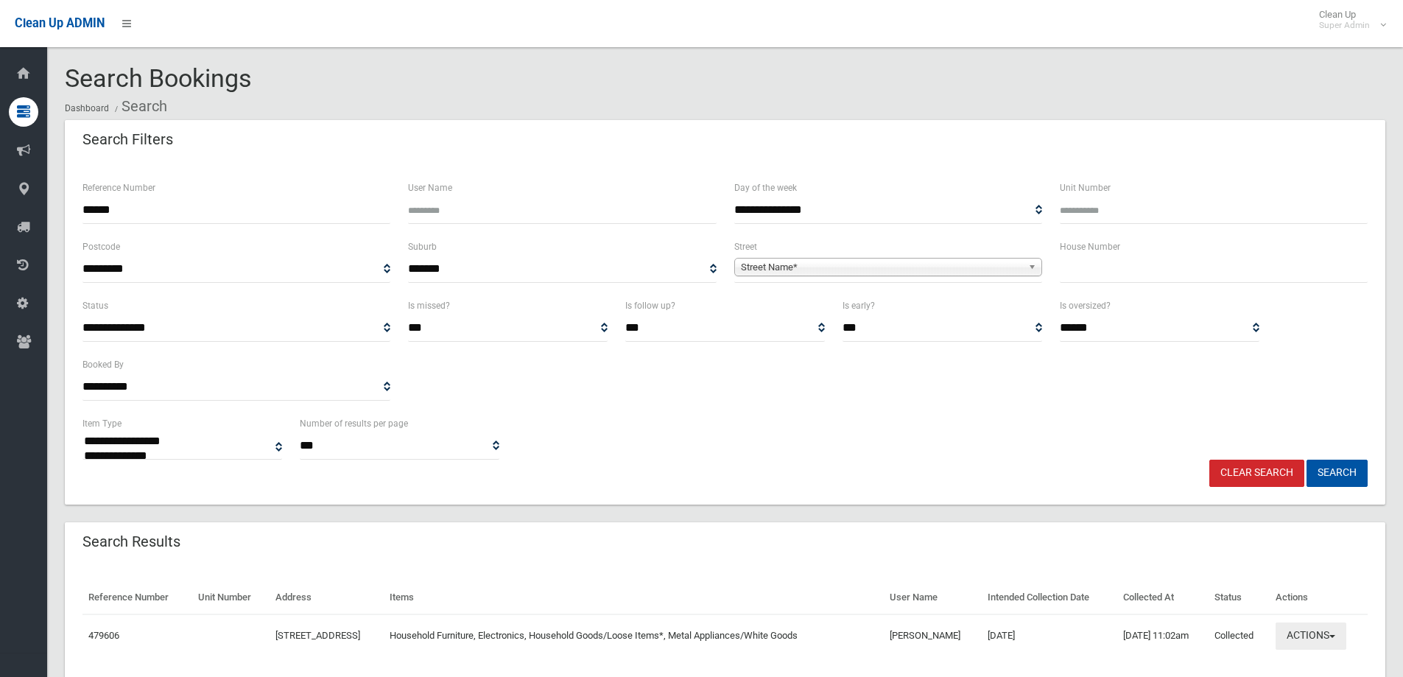
click at [1308, 632] on button "Actions" at bounding box center [1311, 636] width 71 height 27
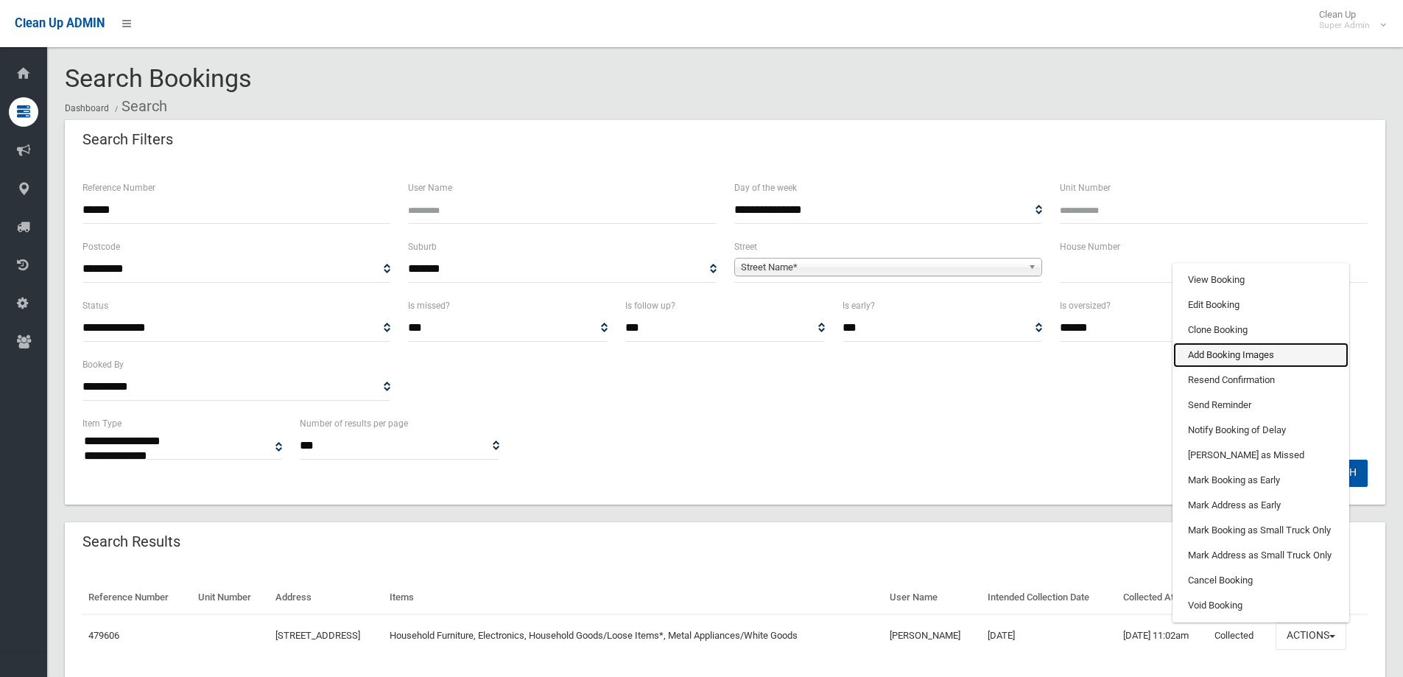
click at [1230, 354] on link "Add Booking Images" at bounding box center [1261, 355] width 175 height 25
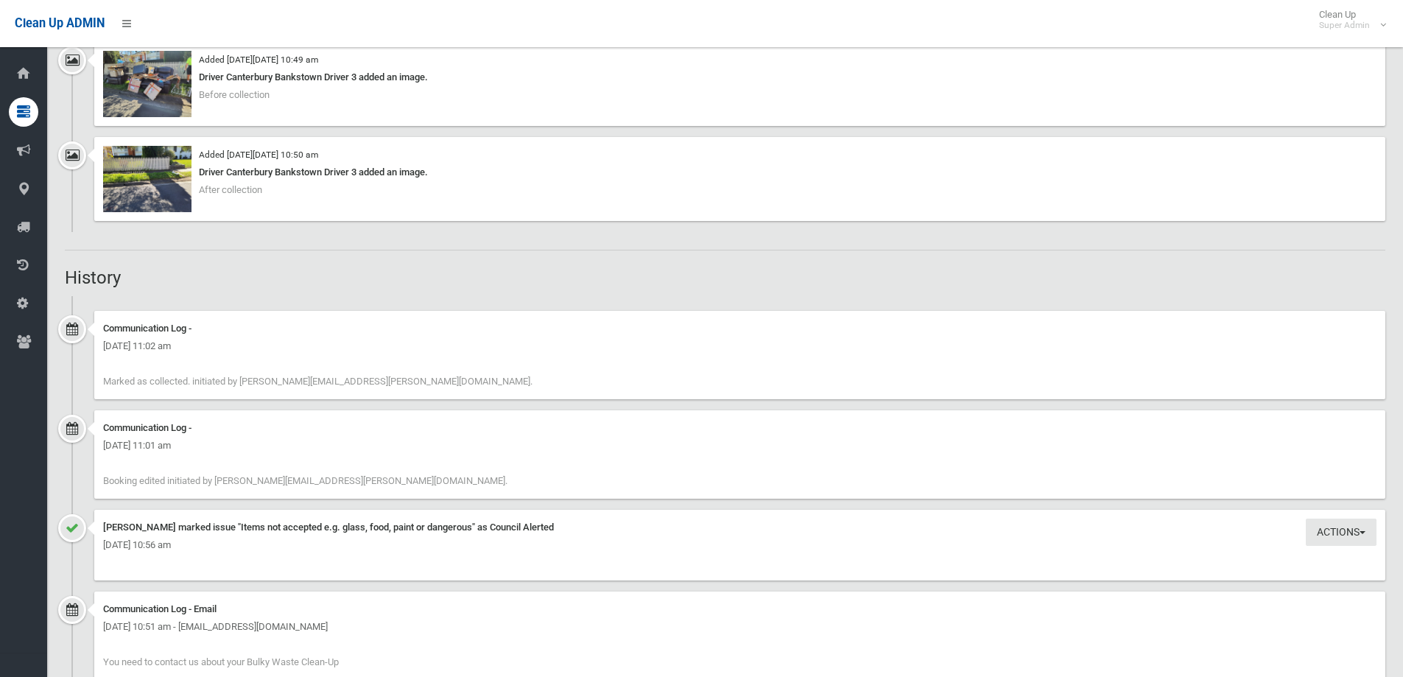
scroll to position [1105, 0]
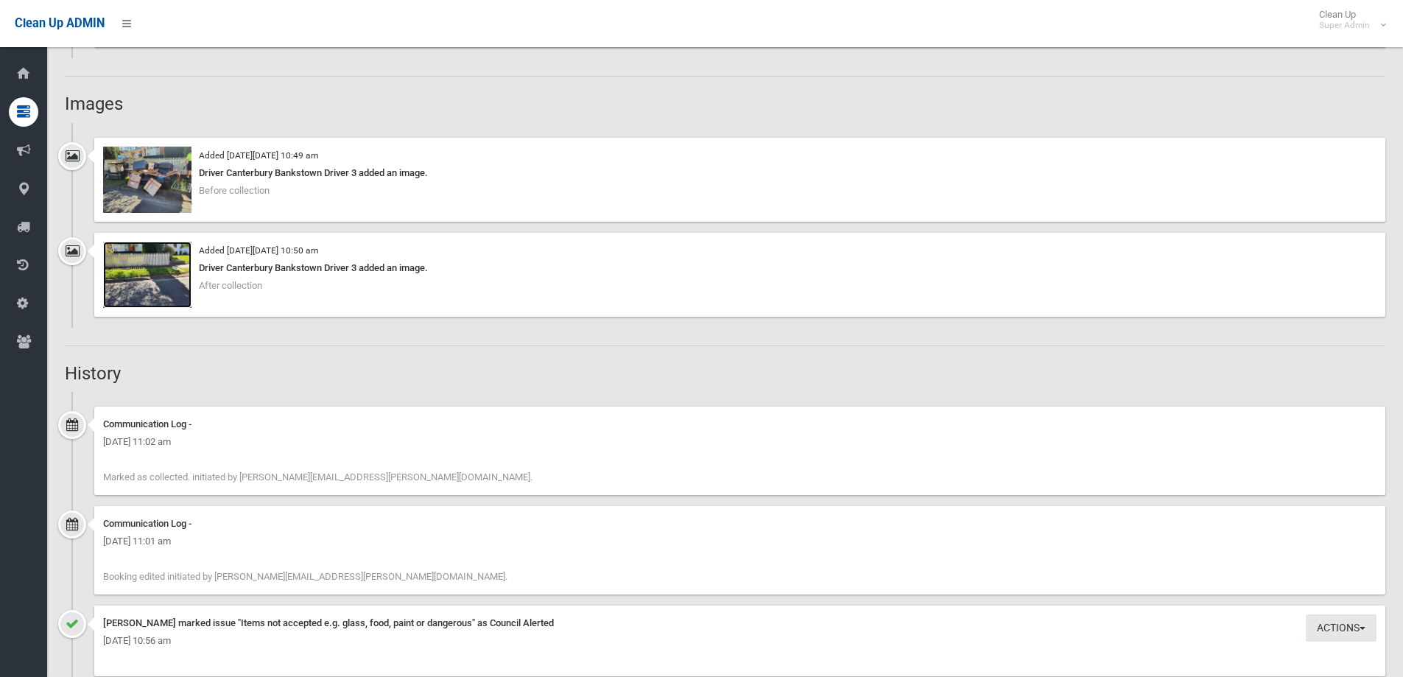
click at [144, 275] on img at bounding box center [147, 275] width 88 height 66
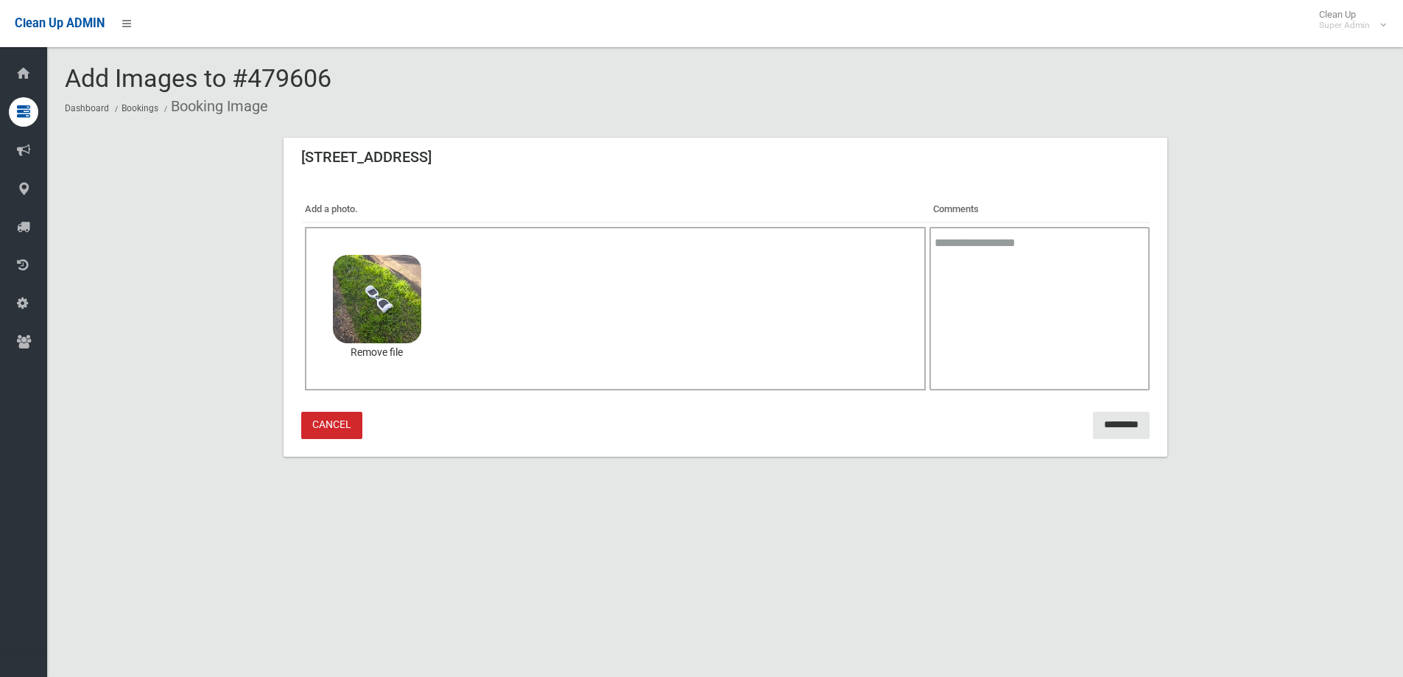
click at [1034, 283] on textarea at bounding box center [1040, 309] width 220 height 164
type textarea "**********"
click at [1101, 421] on input "*********" at bounding box center [1121, 425] width 57 height 27
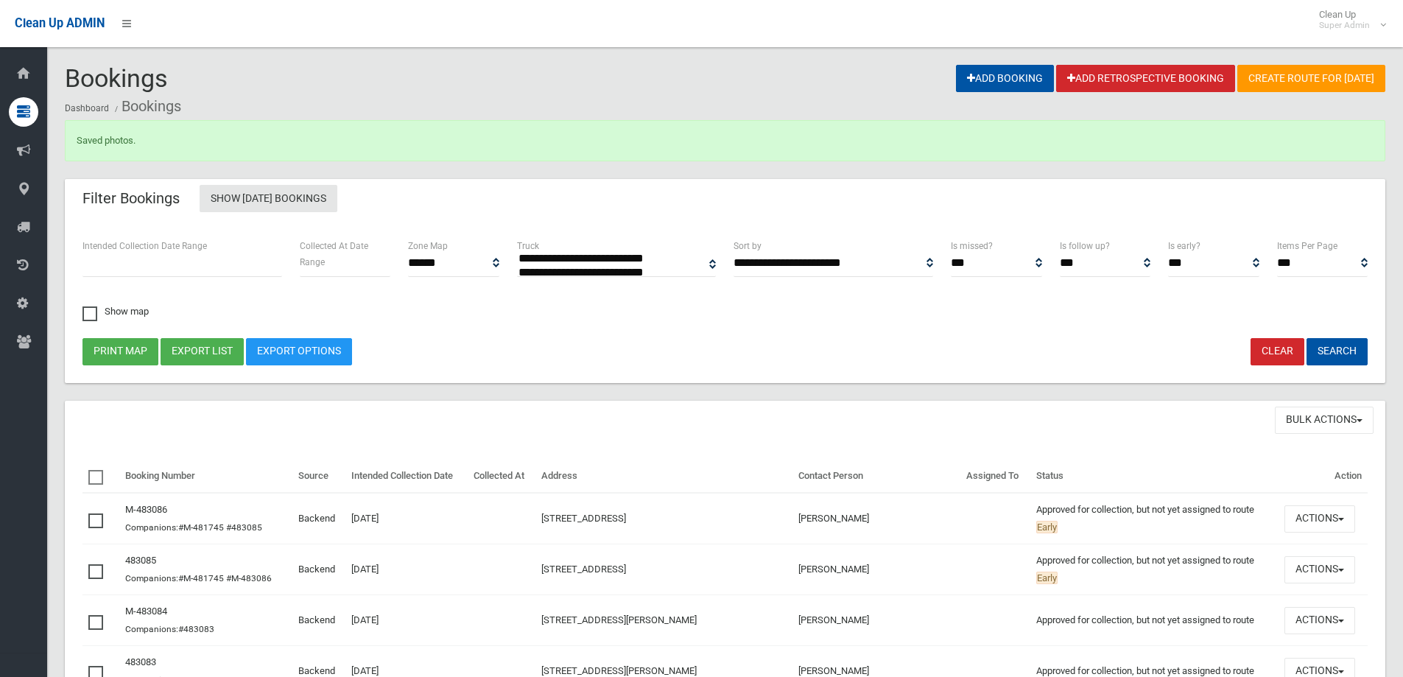
select select
